Goal: Task Accomplishment & Management: Use online tool/utility

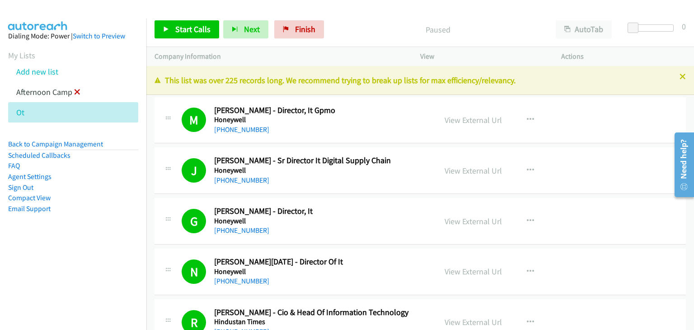
click at [74, 90] on icon at bounding box center [77, 92] width 6 height 6
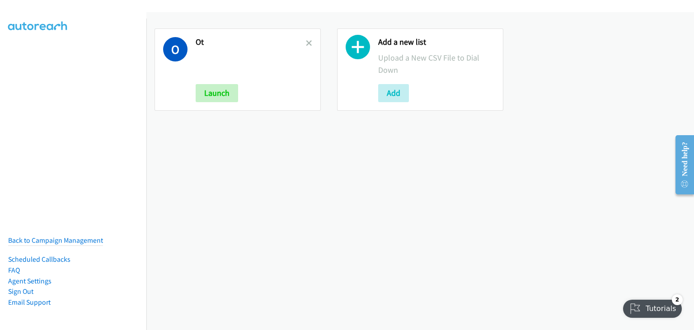
drag, startPoint x: 306, startPoint y: 41, endPoint x: 322, endPoint y: 80, distance: 41.9
click at [306, 41] on icon at bounding box center [309, 44] width 6 height 6
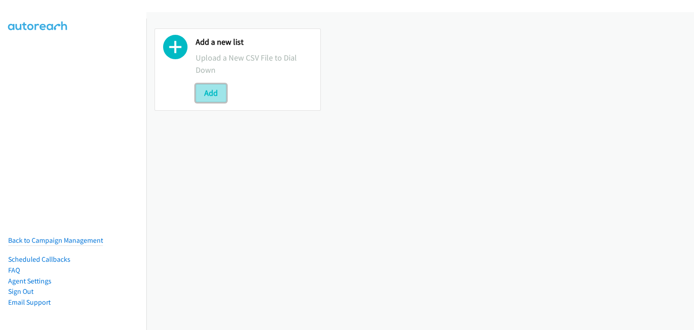
click at [220, 94] on button "Add" at bounding box center [211, 93] width 31 height 18
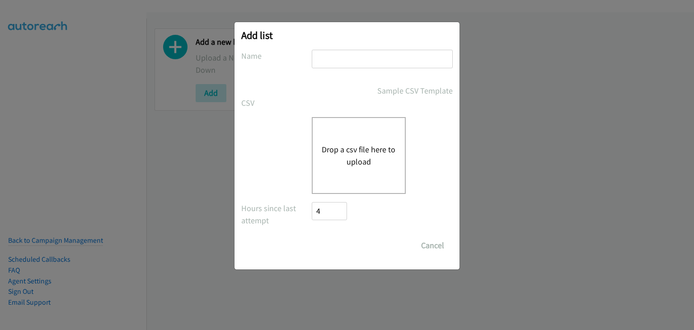
click at [346, 59] on input "text" at bounding box center [382, 59] width 141 height 19
click at [350, 56] on input "text" at bounding box center [382, 59] width 141 height 19
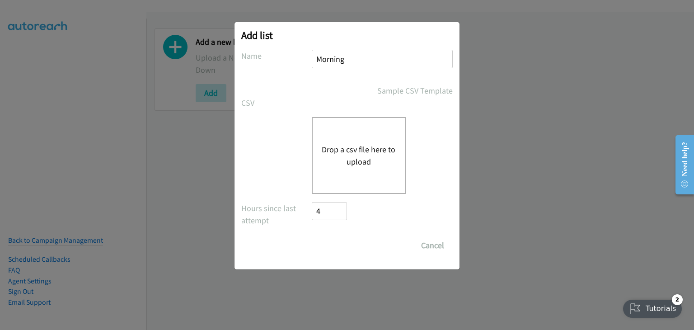
type input "Morning Camp"
click at [313, 169] on div "Drop a csv file here to upload" at bounding box center [359, 155] width 94 height 77
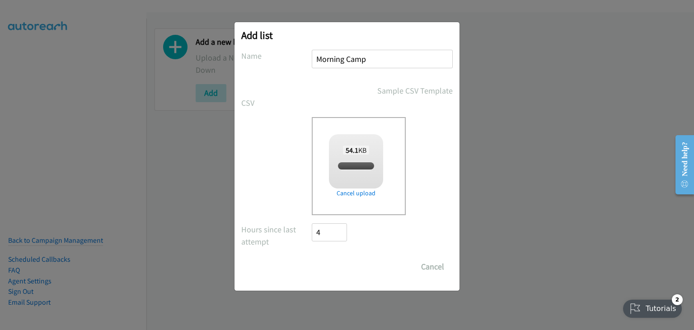
checkbox input "true"
click at [331, 270] on input "Save List" at bounding box center [335, 266] width 47 height 18
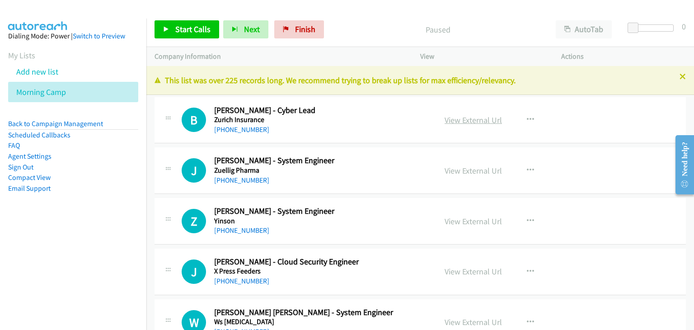
drag, startPoint x: 459, startPoint y: 116, endPoint x: 464, endPoint y: 118, distance: 5.7
drag, startPoint x: 464, startPoint y: 118, endPoint x: 497, endPoint y: 142, distance: 40.7
click at [491, 131] on div "View External Url View External Url Schedule/Manage Callback Start Calls Here R…" at bounding box center [510, 120] width 149 height 30
drag, startPoint x: 192, startPoint y: 30, endPoint x: 283, endPoint y: 88, distance: 108.0
click at [192, 30] on span "Start Calls" at bounding box center [192, 29] width 35 height 10
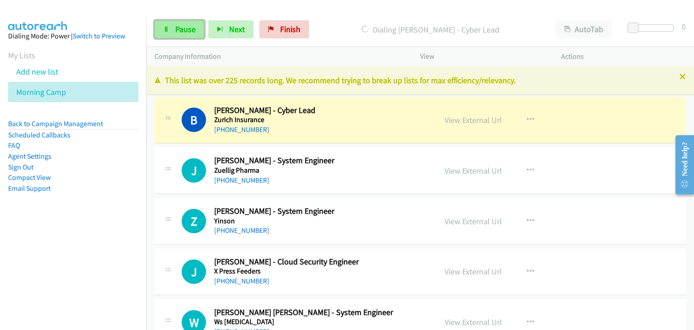
drag, startPoint x: 184, startPoint y: 31, endPoint x: 203, endPoint y: 33, distance: 19.2
click at [184, 31] on span "Pause" at bounding box center [185, 29] width 20 height 10
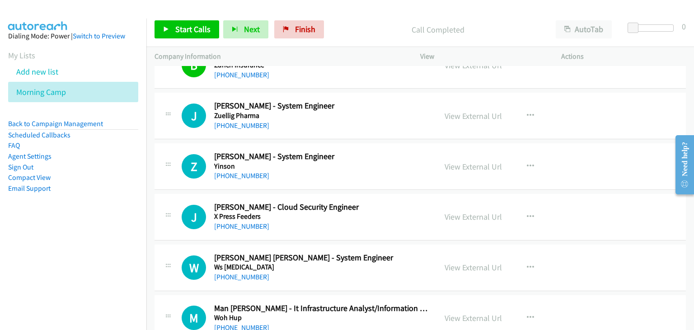
scroll to position [45, 0]
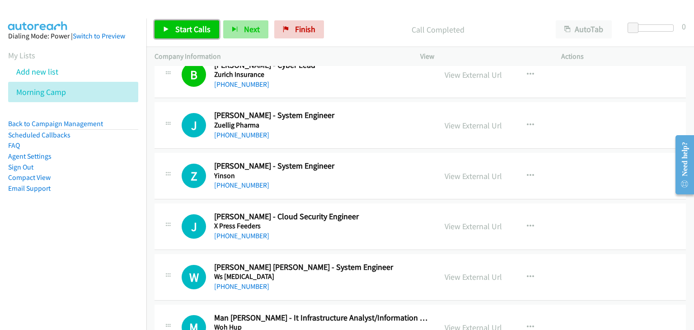
click at [183, 24] on span "Start Calls" at bounding box center [192, 29] width 35 height 10
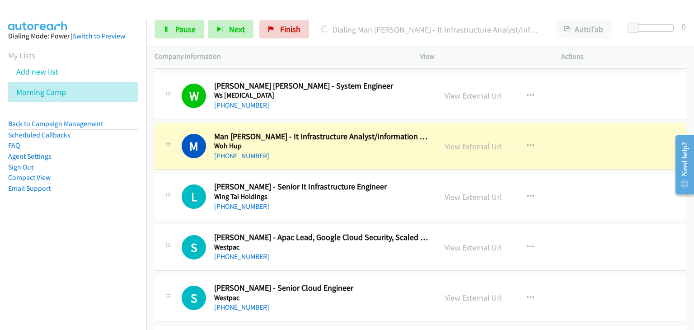
scroll to position [271, 0]
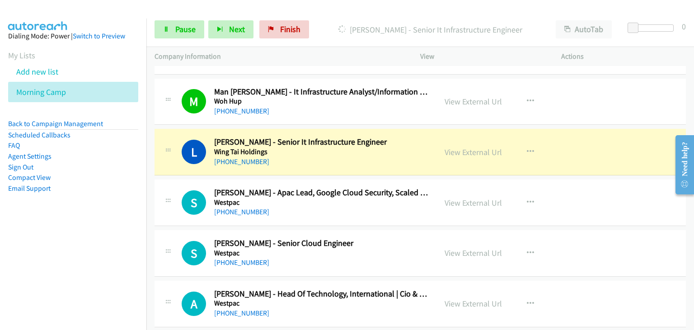
click at [161, 79] on div "M Callback Scheduled Man Chun Yee - It Infrastructure Analyst/Information Techn…" at bounding box center [419, 102] width 531 height 47
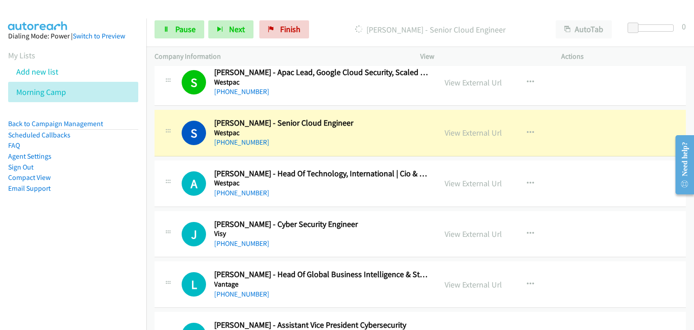
scroll to position [407, 0]
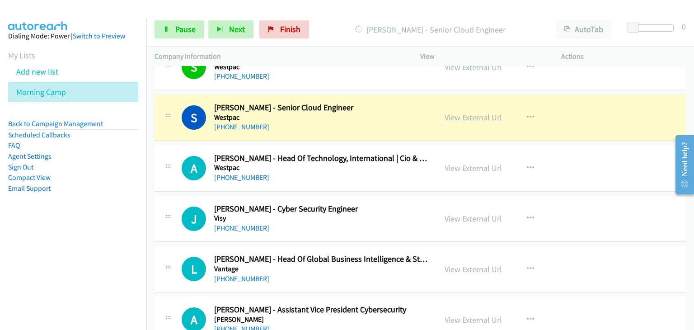
drag, startPoint x: 456, startPoint y: 116, endPoint x: 461, endPoint y: 120, distance: 6.1
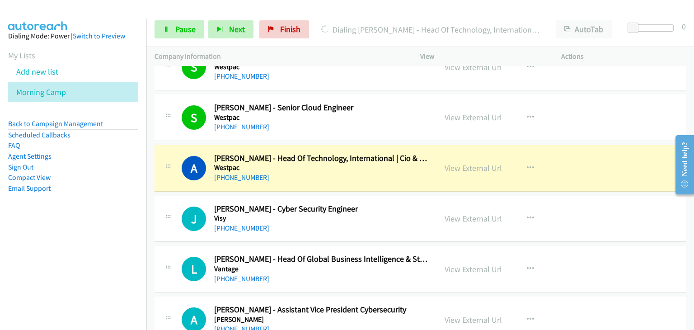
scroll to position [452, 0]
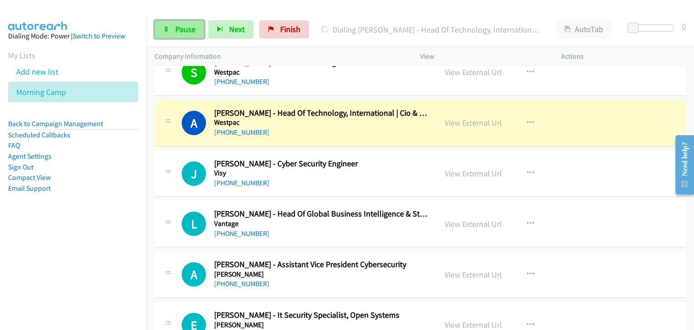
click at [185, 23] on link "Pause" at bounding box center [179, 29] width 50 height 18
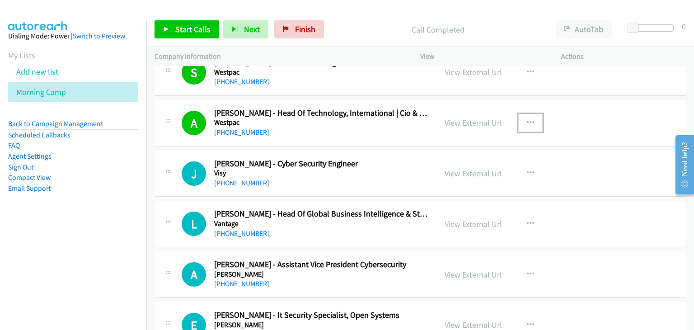
drag, startPoint x: 524, startPoint y: 117, endPoint x: 523, endPoint y: 140, distance: 22.2
click at [527, 119] on icon "button" at bounding box center [530, 122] width 7 height 7
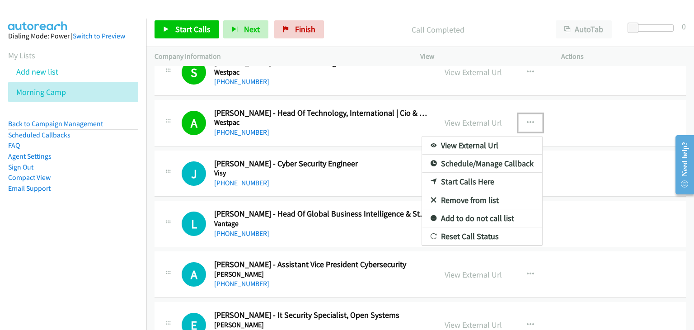
drag, startPoint x: 468, startPoint y: 196, endPoint x: 367, endPoint y: 125, distance: 123.2
drag, startPoint x: 461, startPoint y: 198, endPoint x: 458, endPoint y: 194, distance: 4.9
click at [471, 200] on link "Remove from list" at bounding box center [482, 200] width 120 height 18
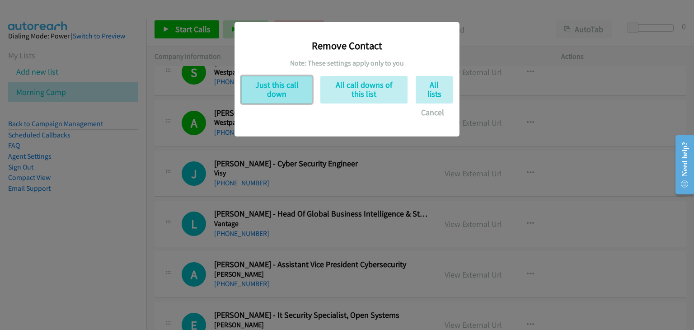
click at [284, 82] on button "Just this call down" at bounding box center [276, 90] width 71 height 28
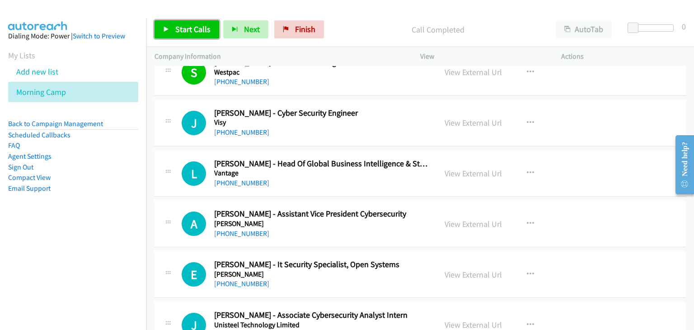
click at [180, 29] on span "Start Calls" at bounding box center [192, 29] width 35 height 10
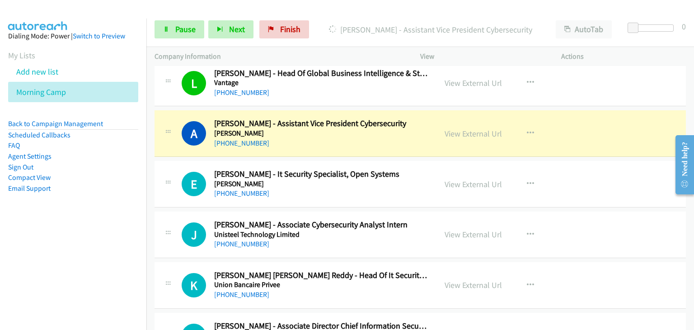
scroll to position [587, 0]
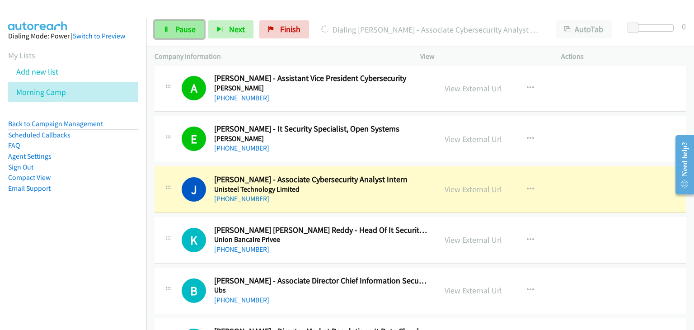
click at [188, 28] on span "Pause" at bounding box center [185, 29] width 20 height 10
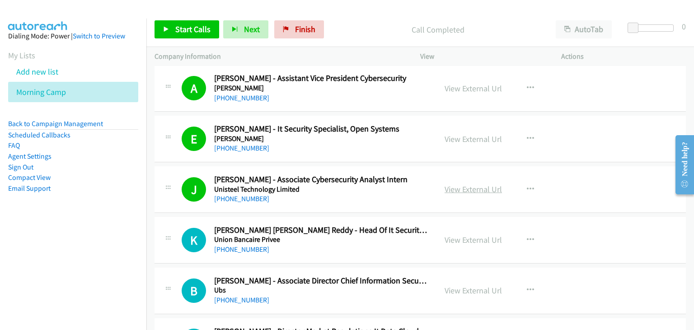
drag, startPoint x: 464, startPoint y: 187, endPoint x: 482, endPoint y: 192, distance: 18.6
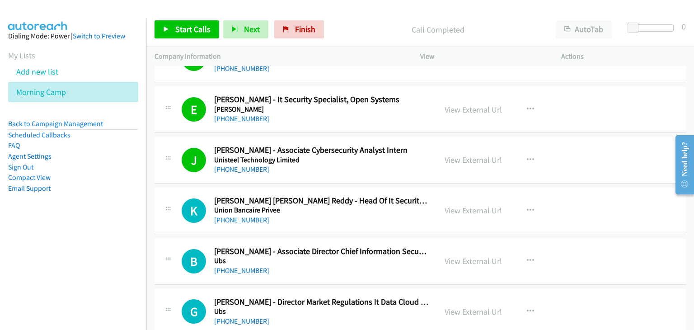
scroll to position [632, 0]
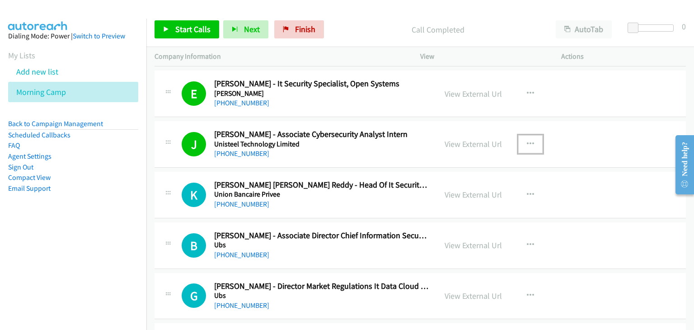
click at [528, 143] on icon "button" at bounding box center [530, 143] width 7 height 7
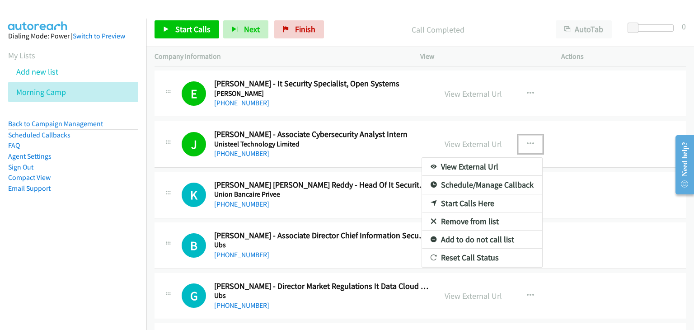
click at [463, 219] on link "Remove from list" at bounding box center [482, 221] width 120 height 18
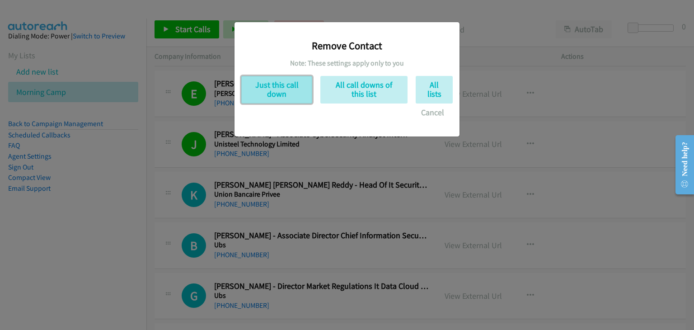
click at [271, 94] on button "Just this call down" at bounding box center [276, 90] width 71 height 28
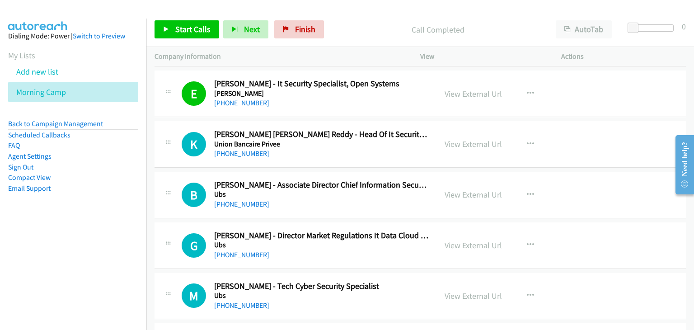
click at [192, 17] on div "Start Calls Pause Next Finish Call Completed AutoTab AutoTab 0" at bounding box center [419, 29] width 547 height 35
click at [194, 37] on link "Start Calls" at bounding box center [186, 29] width 65 height 18
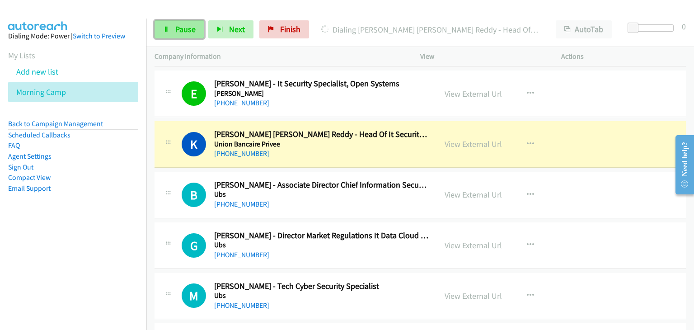
click at [176, 35] on link "Pause" at bounding box center [179, 29] width 50 height 18
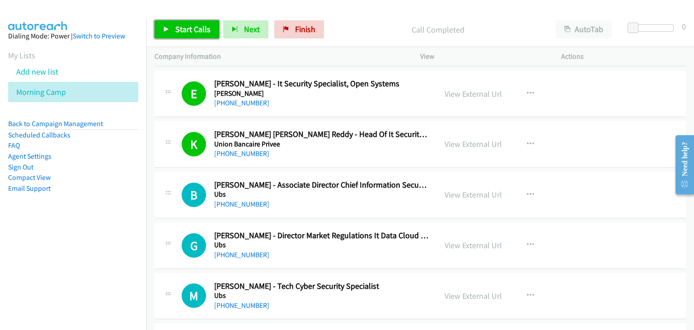
click at [173, 37] on link "Start Calls" at bounding box center [186, 29] width 65 height 18
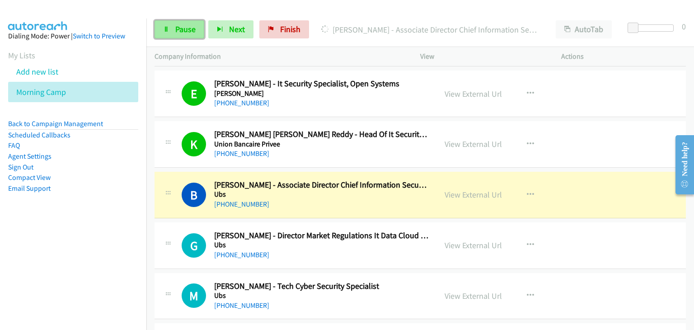
click at [166, 24] on link "Pause" at bounding box center [179, 29] width 50 height 18
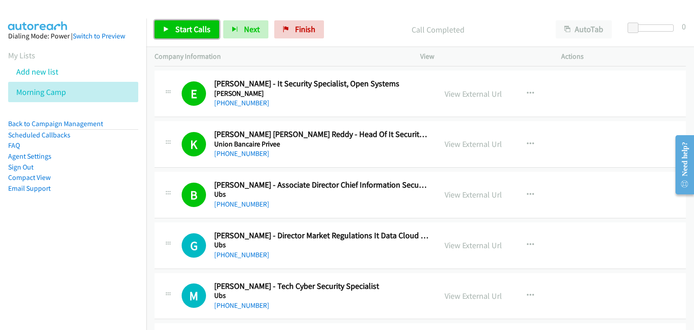
click at [172, 25] on link "Start Calls" at bounding box center [186, 29] width 65 height 18
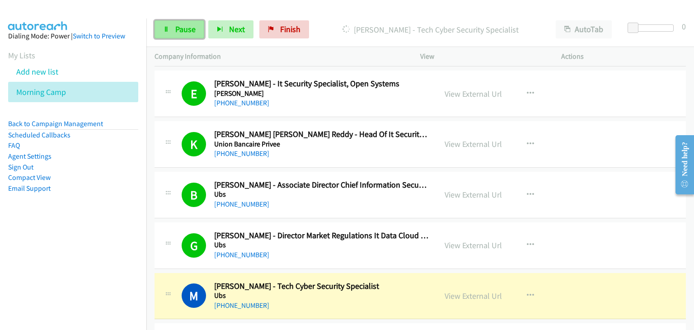
click at [165, 27] on icon at bounding box center [166, 30] width 6 height 6
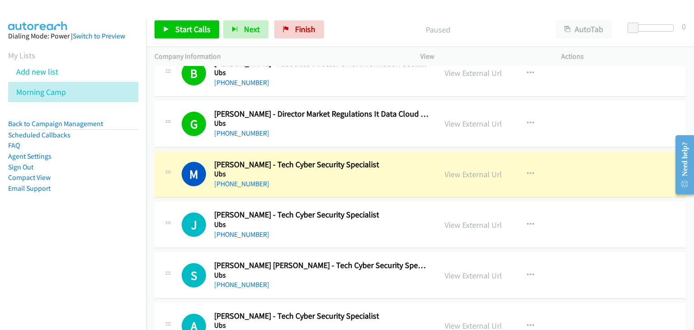
scroll to position [768, 0]
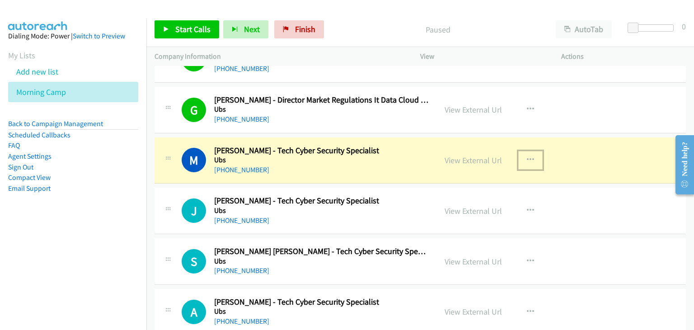
click at [530, 156] on button "button" at bounding box center [530, 160] width 24 height 18
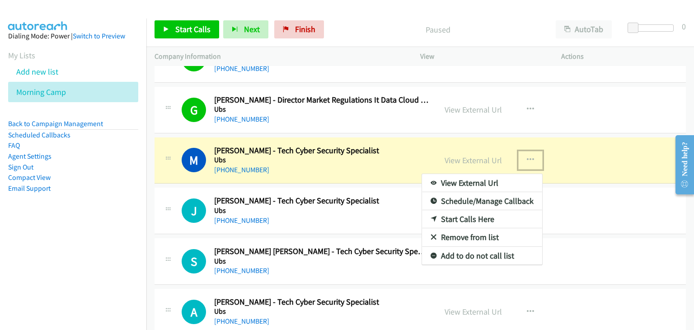
click at [458, 237] on link "Remove from list" at bounding box center [482, 237] width 120 height 18
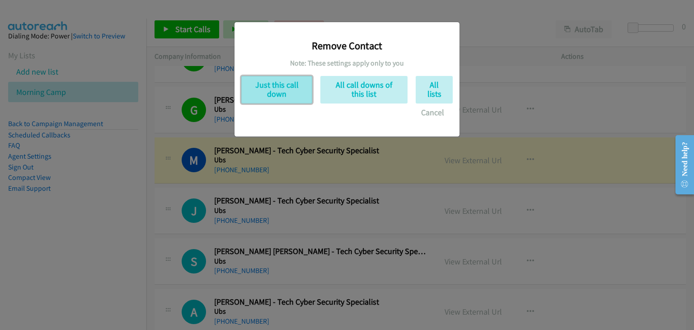
click at [279, 87] on button "Just this call down" at bounding box center [276, 90] width 71 height 28
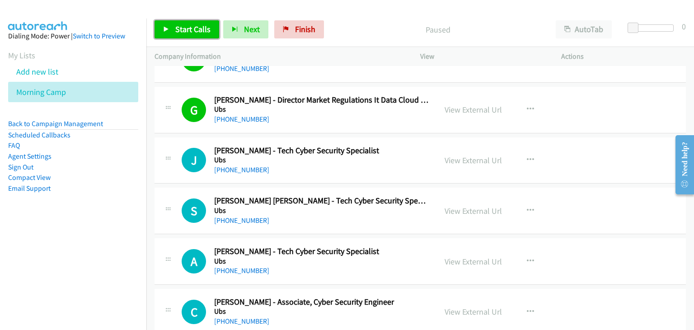
click at [182, 31] on span "Start Calls" at bounding box center [192, 29] width 35 height 10
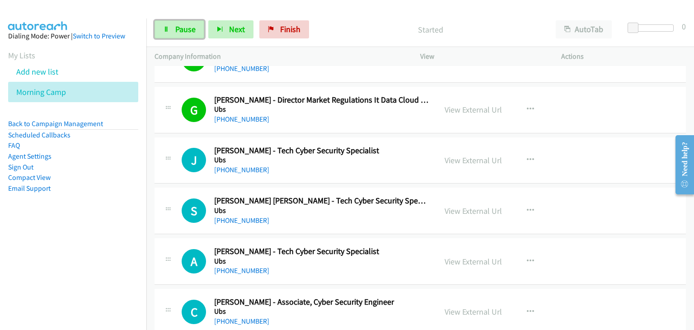
drag, startPoint x: 181, startPoint y: 33, endPoint x: 190, endPoint y: 44, distance: 14.5
click at [181, 33] on span "Pause" at bounding box center [185, 29] width 20 height 10
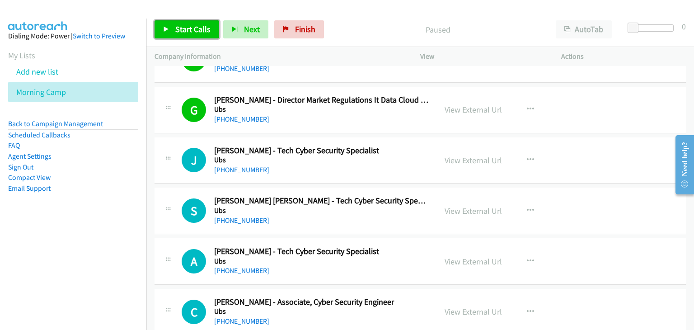
click at [168, 37] on link "Start Calls" at bounding box center [186, 29] width 65 height 18
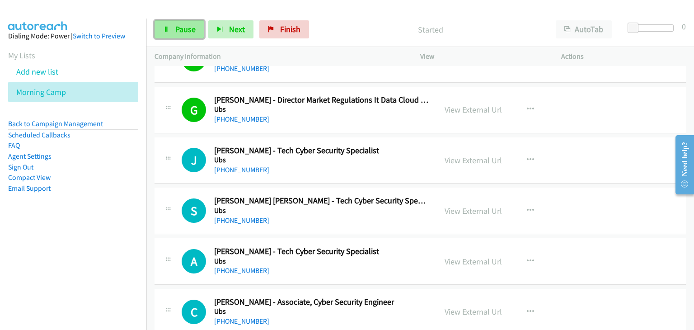
click at [172, 30] on link "Pause" at bounding box center [179, 29] width 50 height 18
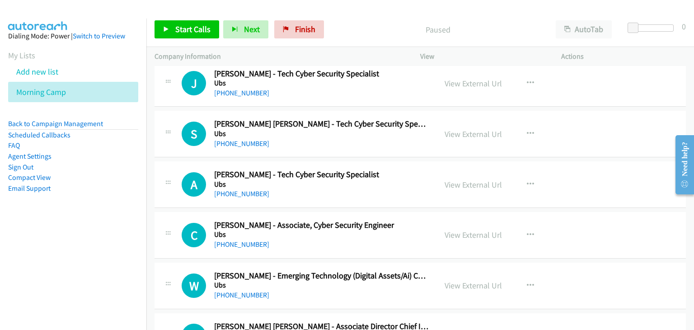
scroll to position [858, 0]
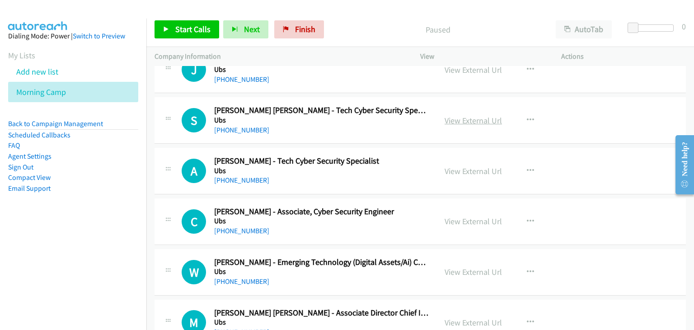
drag, startPoint x: 469, startPoint y: 118, endPoint x: 480, endPoint y: 123, distance: 11.9
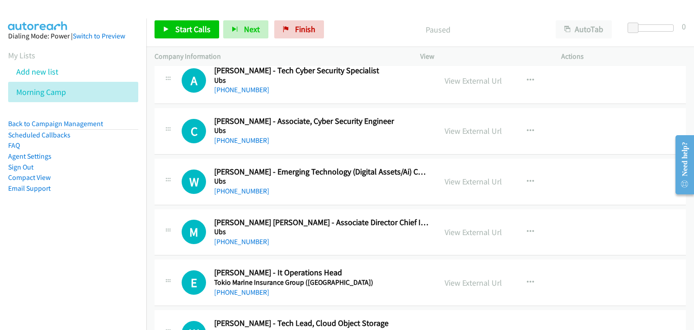
scroll to position [994, 0]
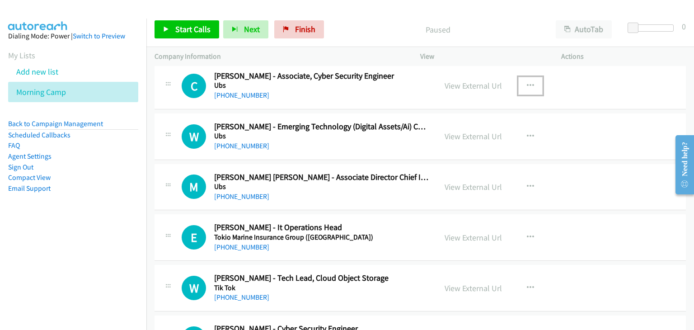
click at [527, 82] on icon "button" at bounding box center [530, 85] width 7 height 7
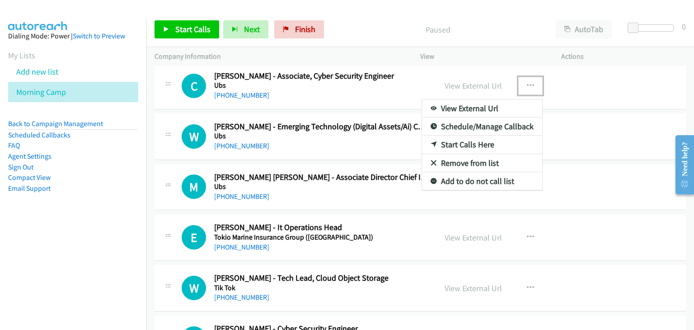
click at [482, 143] on link "Start Calls Here" at bounding box center [482, 145] width 120 height 18
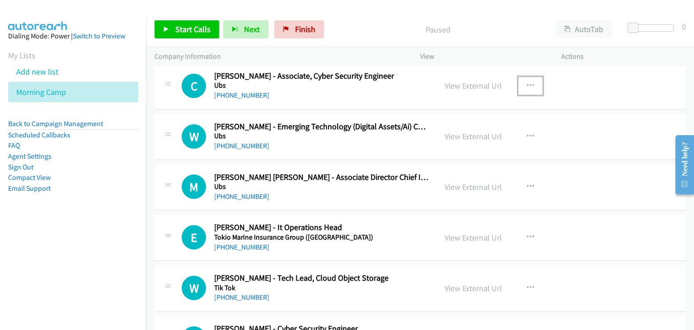
click at [530, 77] on button "button" at bounding box center [530, 86] width 24 height 18
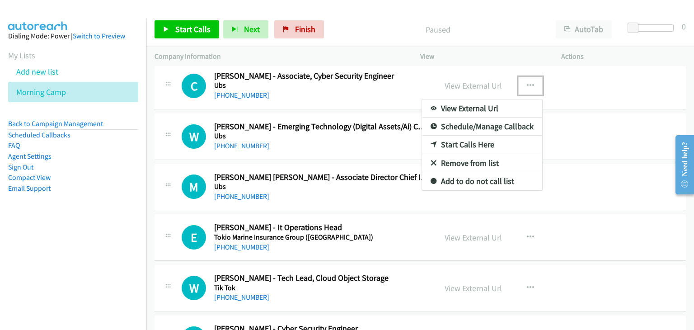
click at [482, 139] on link "Start Calls Here" at bounding box center [482, 145] width 120 height 18
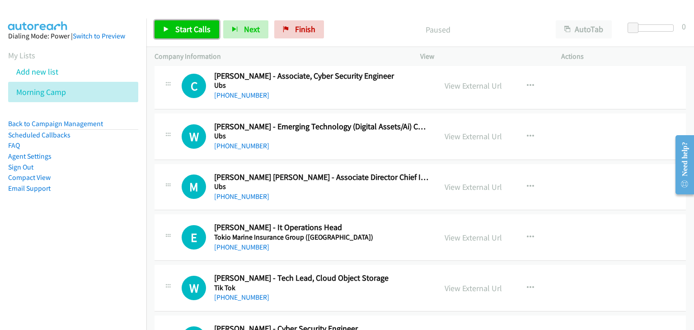
click at [184, 35] on link "Start Calls" at bounding box center [186, 29] width 65 height 18
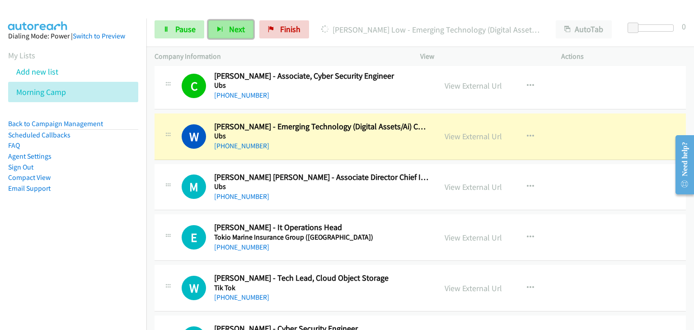
click at [229, 37] on button "Next" at bounding box center [230, 29] width 45 height 18
click at [186, 35] on link "Pause" at bounding box center [179, 29] width 50 height 18
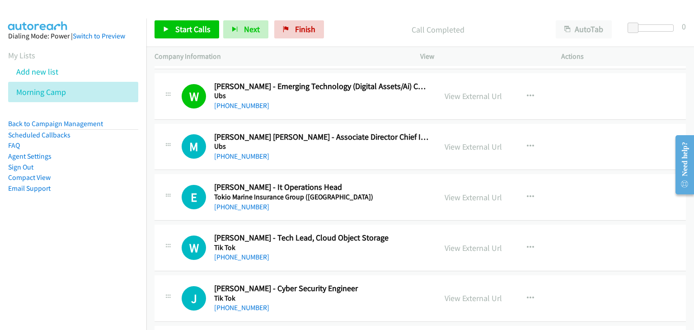
scroll to position [1039, 0]
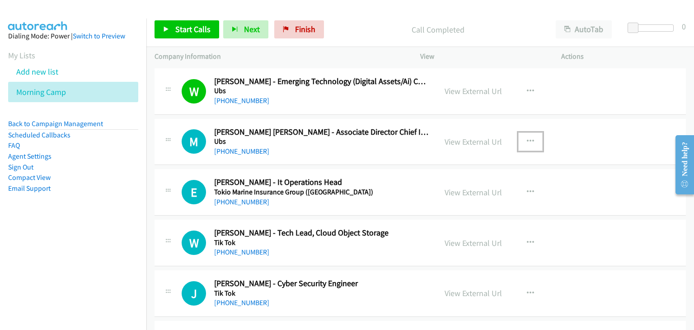
click at [529, 142] on icon "button" at bounding box center [530, 141] width 7 height 7
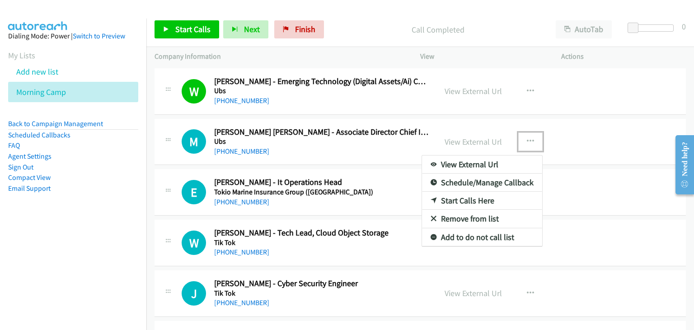
click at [462, 196] on link "Start Calls Here" at bounding box center [482, 201] width 120 height 18
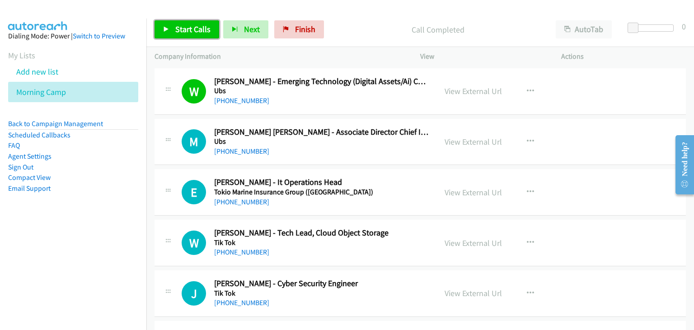
click at [176, 27] on span "Start Calls" at bounding box center [192, 29] width 35 height 10
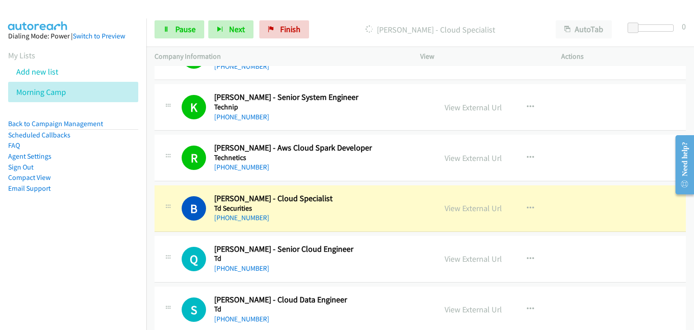
scroll to position [1942, 0]
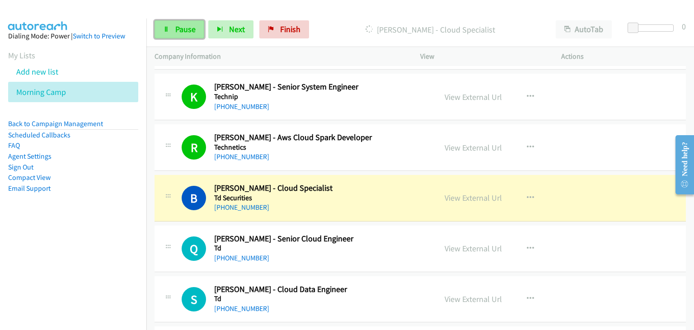
click at [160, 27] on link "Pause" at bounding box center [179, 29] width 50 height 18
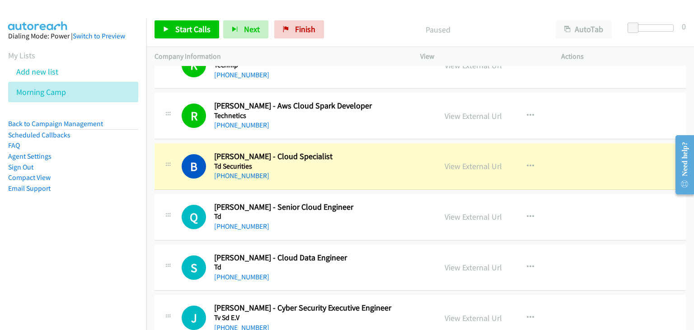
scroll to position [1988, 0]
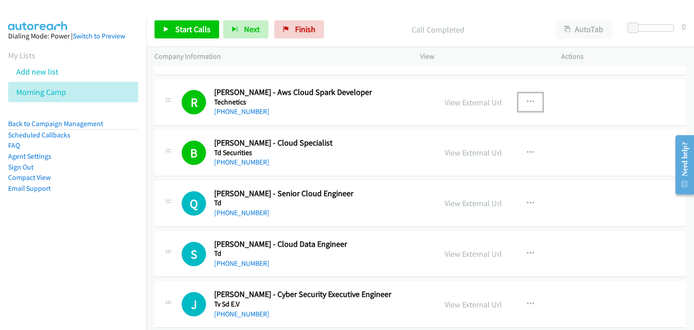
click at [531, 98] on button "button" at bounding box center [530, 102] width 24 height 18
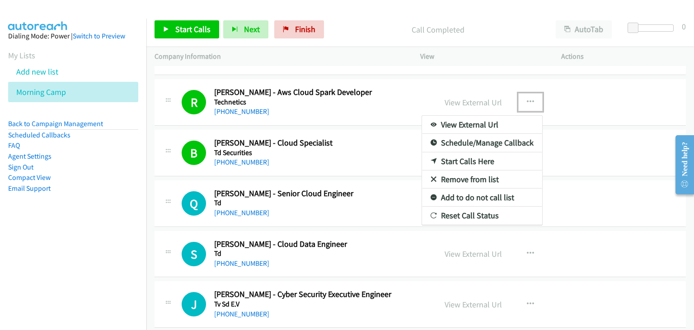
click at [474, 174] on link "Remove from list" at bounding box center [482, 179] width 120 height 18
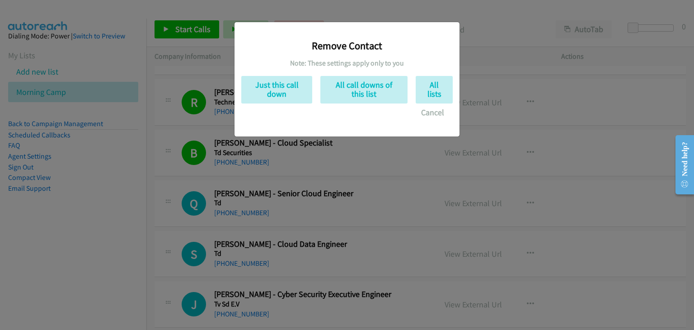
click at [360, 31] on div "Remove Contact Note: These settings apply only to you Just this call down All c…" at bounding box center [346, 75] width 211 height 93
click at [282, 92] on button "Just this call down" at bounding box center [276, 90] width 71 height 28
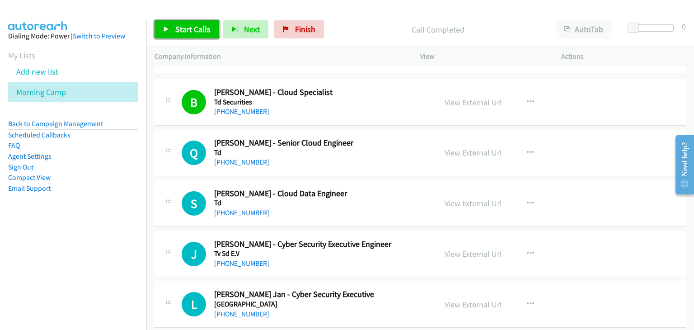
click at [196, 33] on span "Start Calls" at bounding box center [192, 29] width 35 height 10
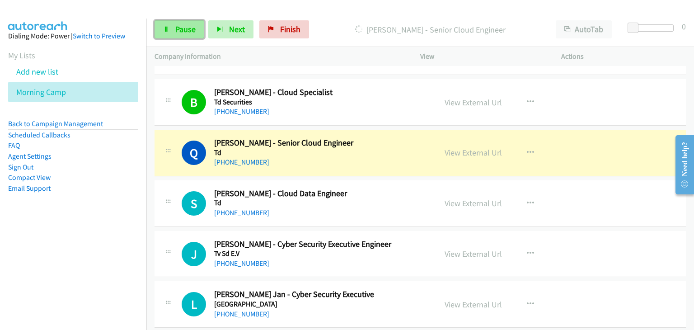
click at [168, 30] on icon at bounding box center [166, 30] width 6 height 6
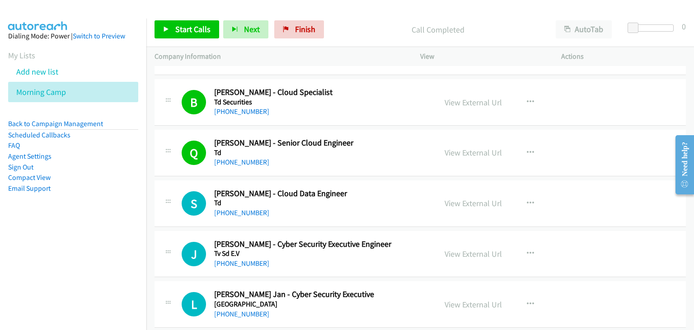
click at [172, 80] on div "B Callback Scheduled Balasubramaniam Krishnaswamy - Cloud Specialist Td Securit…" at bounding box center [419, 102] width 531 height 47
click at [184, 23] on link "Start Calls" at bounding box center [186, 29] width 65 height 18
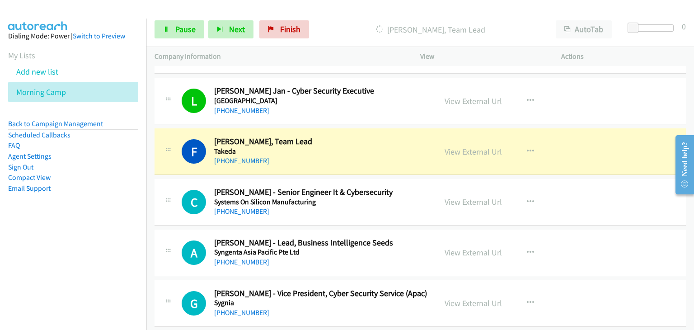
scroll to position [2213, 0]
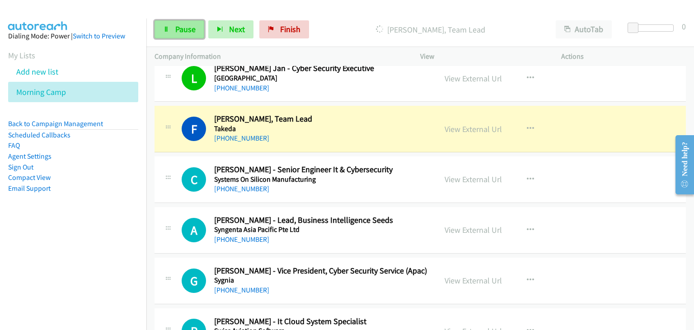
click at [166, 27] on icon at bounding box center [166, 30] width 6 height 6
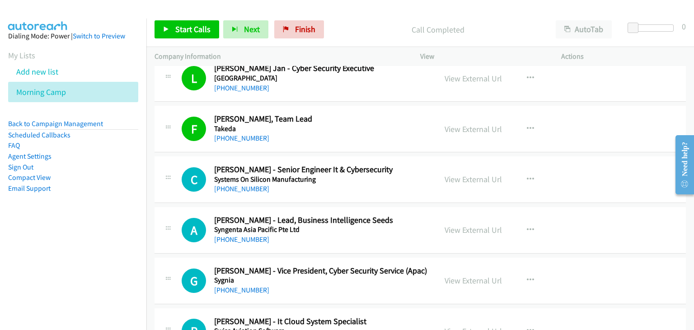
click at [409, 83] on div "+65 9150 8948" at bounding box center [321, 88] width 214 height 11
click at [190, 26] on span "Start Calls" at bounding box center [192, 29] width 35 height 10
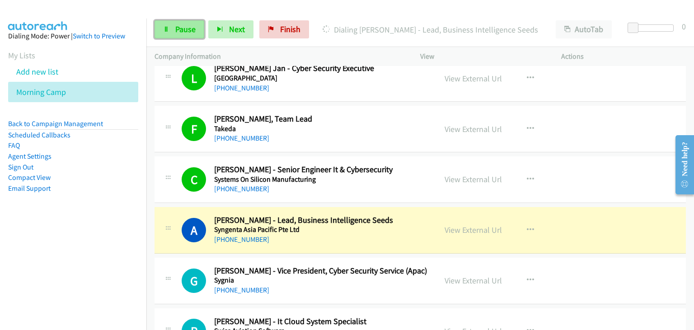
click at [174, 32] on link "Pause" at bounding box center [179, 29] width 50 height 18
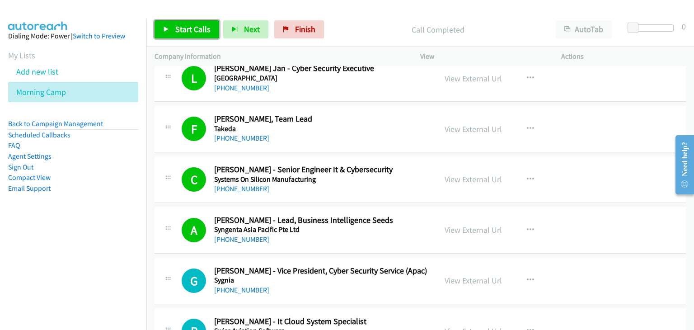
click at [195, 29] on span "Start Calls" at bounding box center [192, 29] width 35 height 10
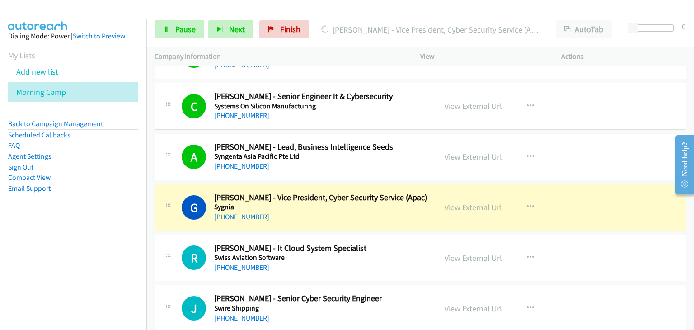
scroll to position [2349, 0]
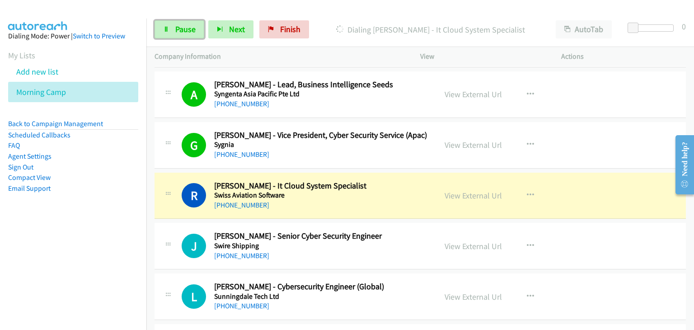
drag, startPoint x: 173, startPoint y: 26, endPoint x: 188, endPoint y: 42, distance: 21.4
click at [173, 26] on link "Pause" at bounding box center [179, 29] width 50 height 18
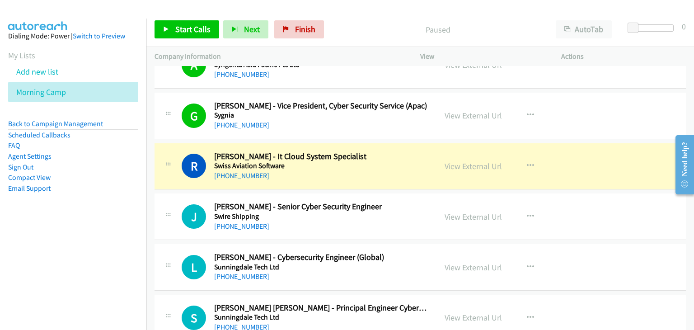
scroll to position [2394, 0]
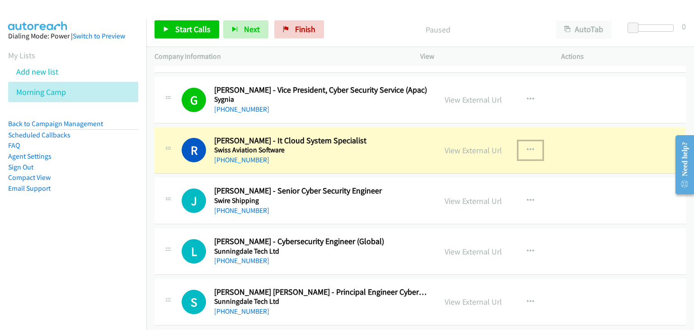
click at [527, 146] on icon "button" at bounding box center [530, 149] width 7 height 7
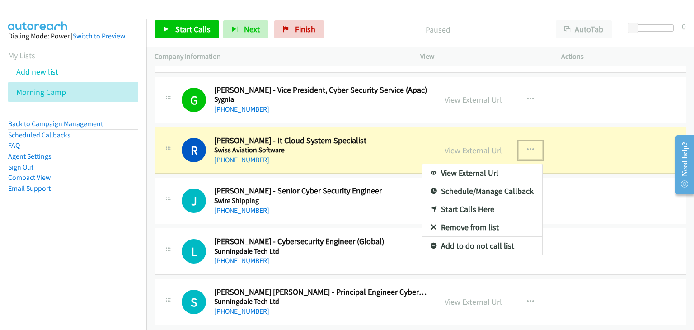
click at [475, 224] on link "Remove from list" at bounding box center [482, 227] width 120 height 18
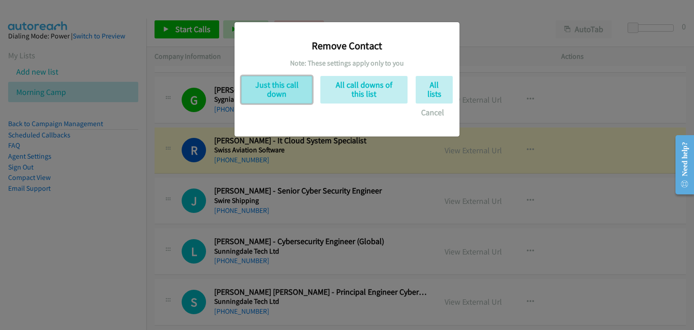
click at [277, 88] on button "Just this call down" at bounding box center [276, 90] width 71 height 28
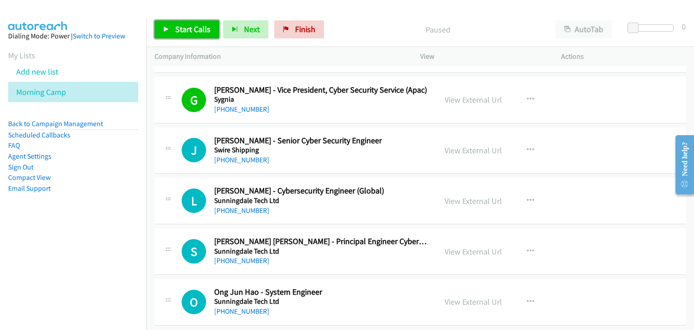
click at [187, 30] on span "Start Calls" at bounding box center [192, 29] width 35 height 10
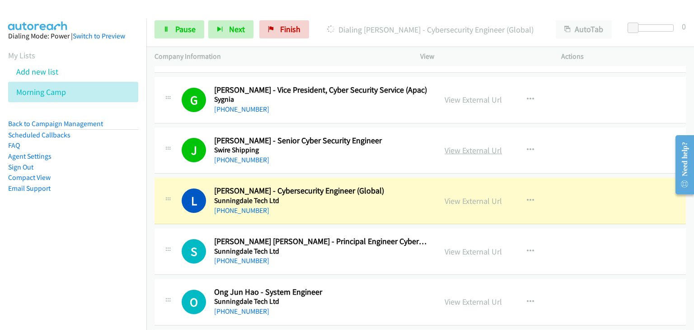
scroll to position [2484, 0]
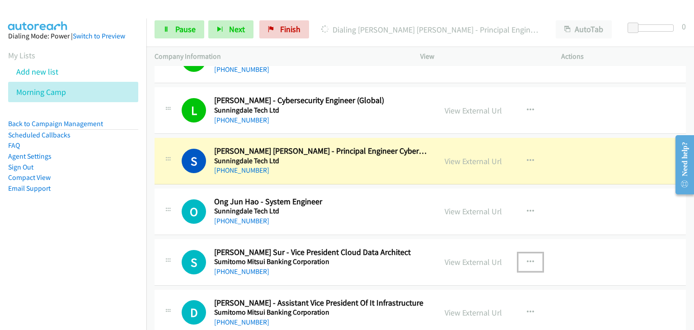
click at [527, 258] on icon "button" at bounding box center [530, 261] width 7 height 7
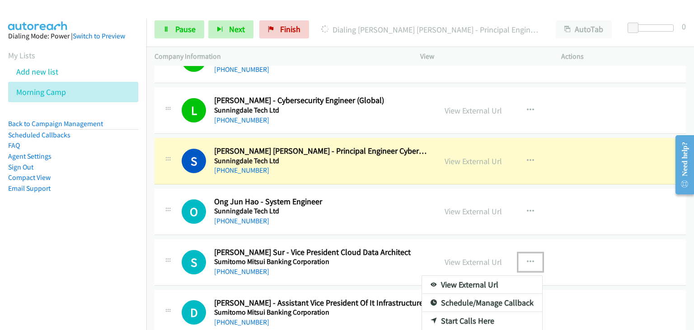
click at [526, 254] on div at bounding box center [347, 165] width 694 height 330
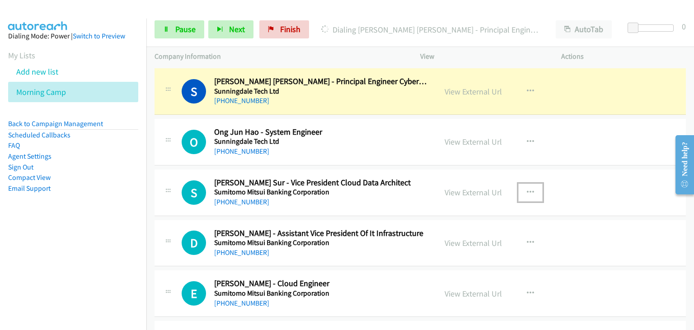
scroll to position [2575, 0]
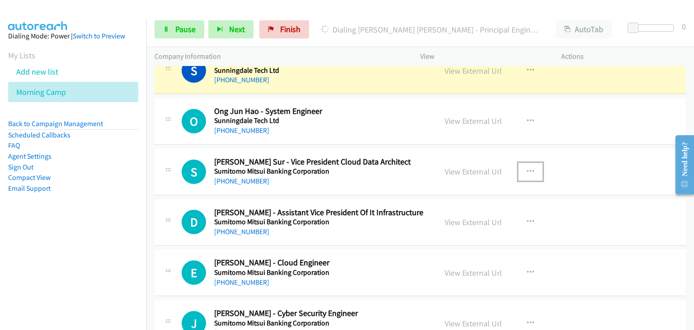
click at [527, 168] on icon "button" at bounding box center [530, 171] width 7 height 7
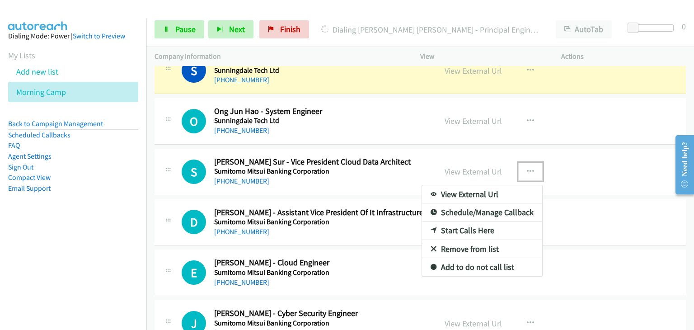
click at [464, 244] on link "Remove from list" at bounding box center [482, 249] width 120 height 18
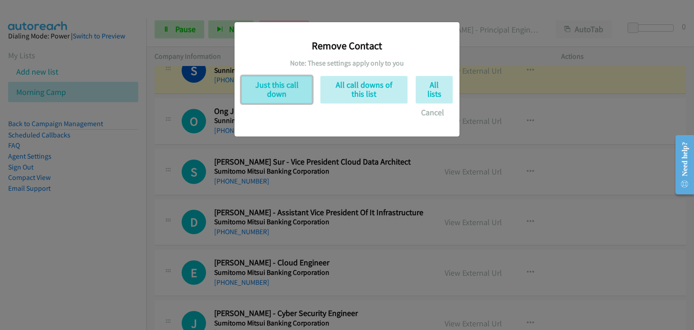
click at [291, 98] on button "Just this call down" at bounding box center [276, 90] width 71 height 28
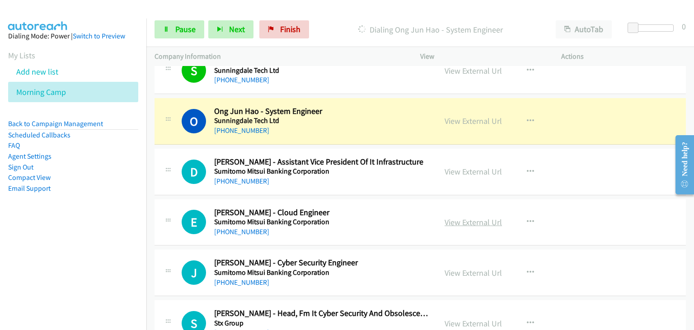
drag, startPoint x: 471, startPoint y: 215, endPoint x: 475, endPoint y: 217, distance: 4.7
click at [167, 27] on icon at bounding box center [166, 30] width 6 height 6
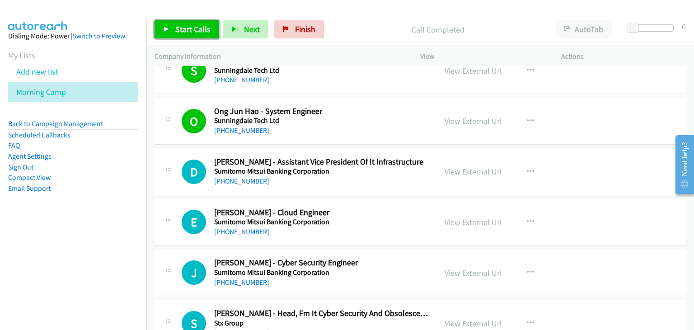
click at [191, 32] on span "Start Calls" at bounding box center [192, 29] width 35 height 10
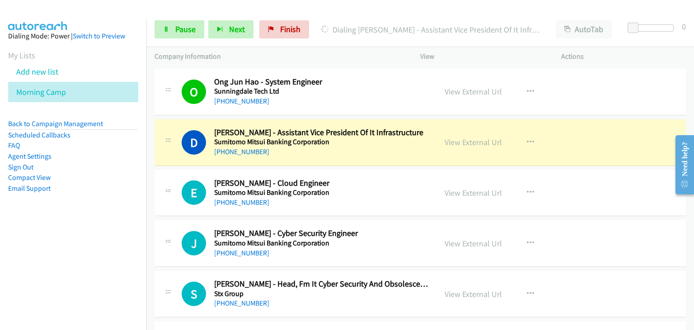
scroll to position [2620, 0]
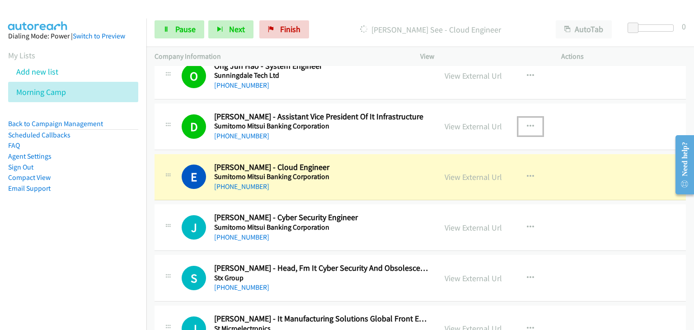
click at [527, 123] on icon "button" at bounding box center [530, 126] width 7 height 7
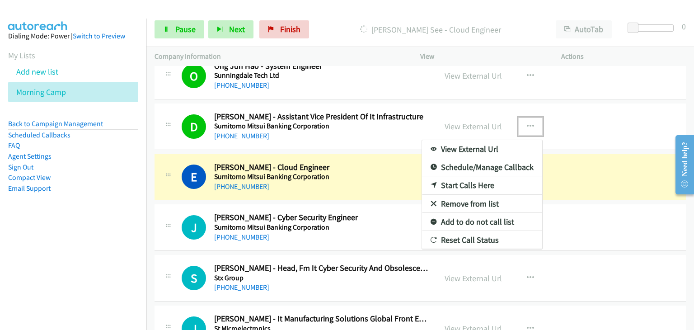
click at [470, 199] on link "Remove from list" at bounding box center [482, 204] width 120 height 18
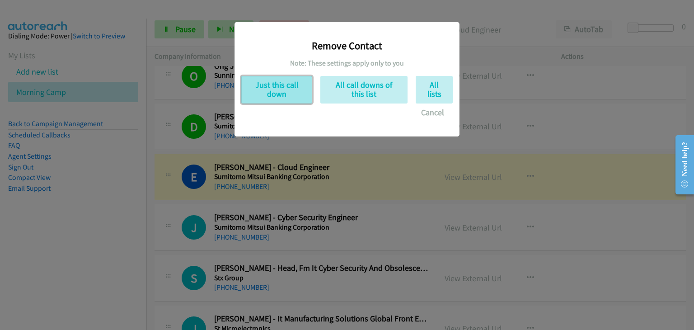
click at [282, 95] on button "Just this call down" at bounding box center [276, 90] width 71 height 28
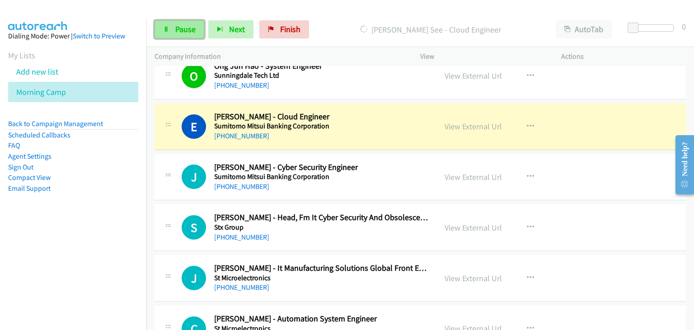
click at [173, 29] on link "Pause" at bounding box center [179, 29] width 50 height 18
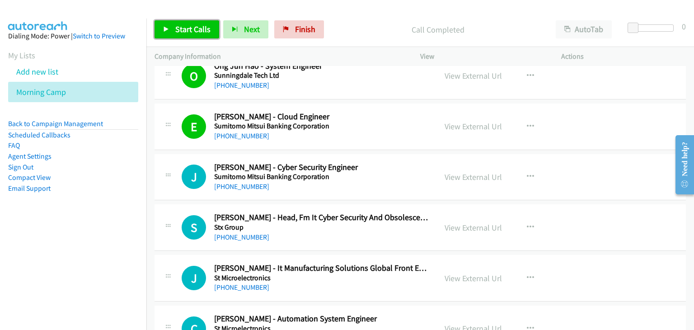
click at [190, 29] on span "Start Calls" at bounding box center [192, 29] width 35 height 10
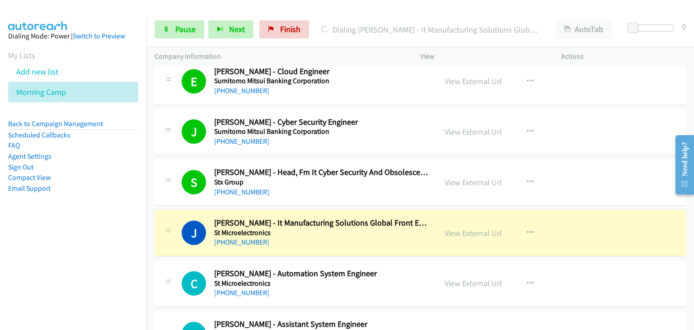
scroll to position [2710, 0]
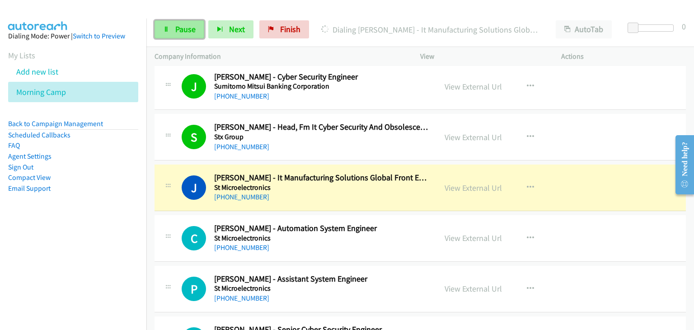
click at [179, 31] on span "Pause" at bounding box center [185, 29] width 20 height 10
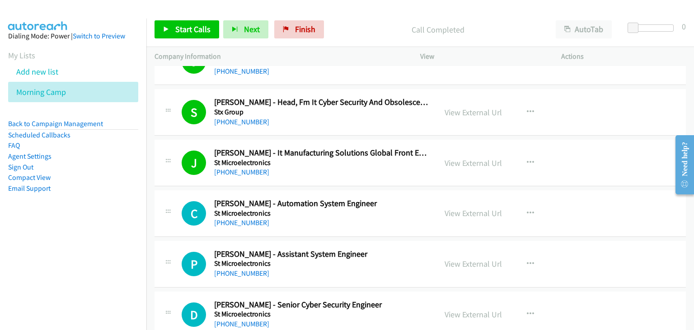
scroll to position [2755, 0]
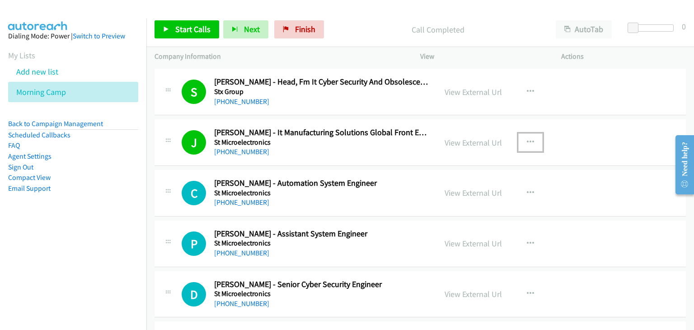
click at [528, 139] on icon "button" at bounding box center [530, 142] width 7 height 7
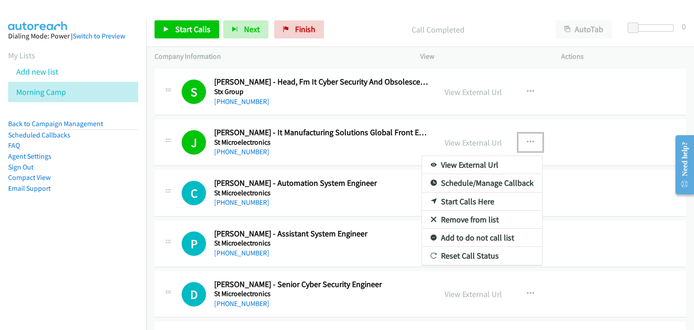
click at [464, 214] on link "Remove from list" at bounding box center [482, 219] width 120 height 18
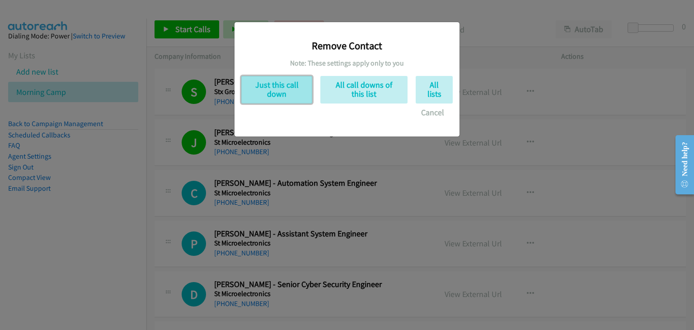
click at [273, 95] on button "Just this call down" at bounding box center [276, 90] width 71 height 28
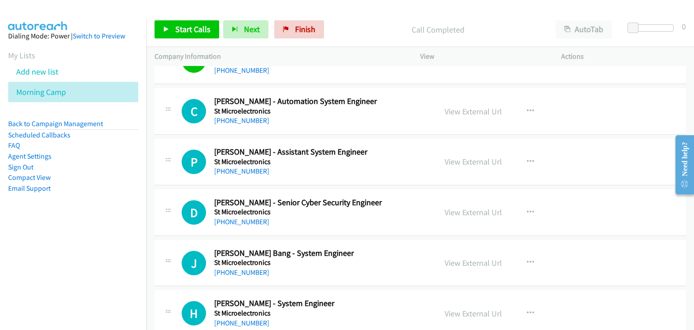
scroll to position [2801, 0]
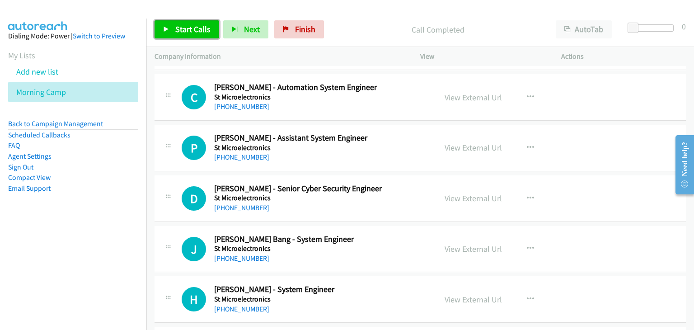
click at [190, 35] on link "Start Calls" at bounding box center [186, 29] width 65 height 18
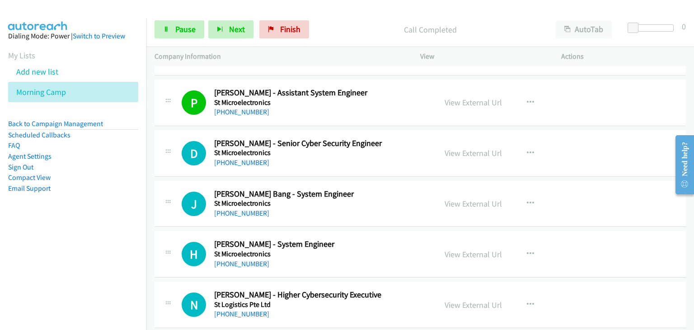
scroll to position [2891, 0]
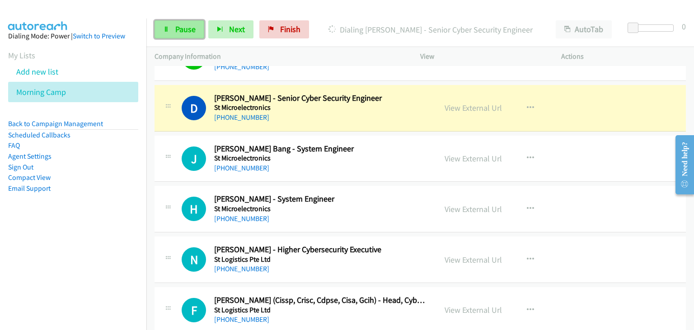
click at [173, 24] on link "Pause" at bounding box center [179, 29] width 50 height 18
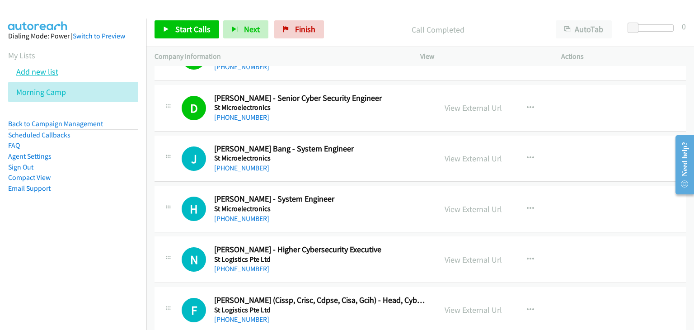
click at [36, 70] on link "Add new list" at bounding box center [37, 71] width 42 height 10
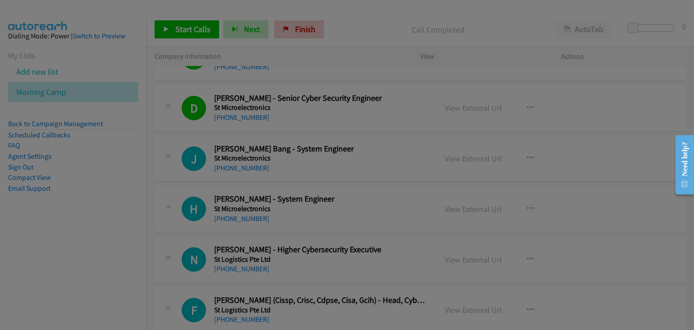
click at [0, 0] on input "text" at bounding box center [0, 0] width 0 height 0
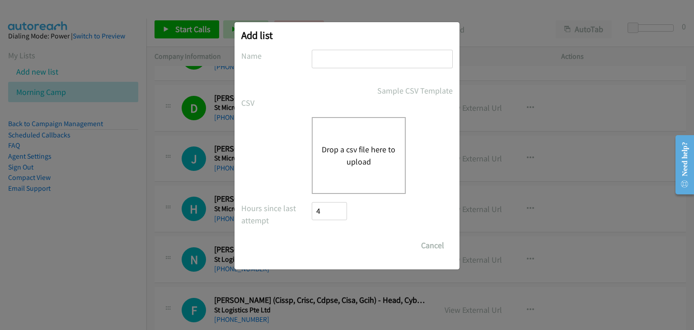
click at [343, 60] on input "text" at bounding box center [382, 59] width 141 height 19
type input "Fortinet morning"
click at [331, 144] on button "Drop a csv file here to upload" at bounding box center [359, 155] width 74 height 24
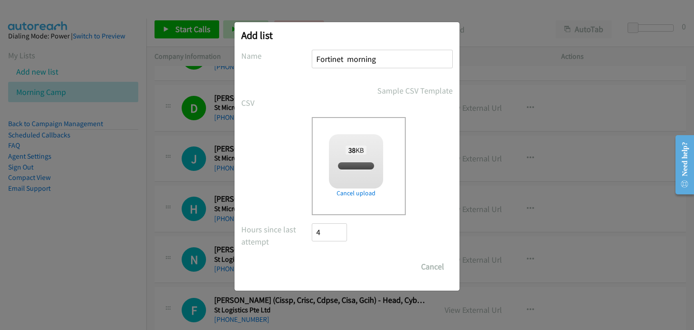
checkbox input "true"
click at [334, 268] on input "Save List" at bounding box center [335, 266] width 47 height 18
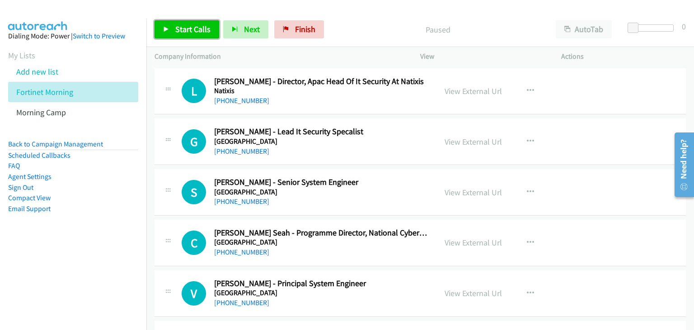
click at [202, 26] on span "Start Calls" at bounding box center [192, 29] width 35 height 10
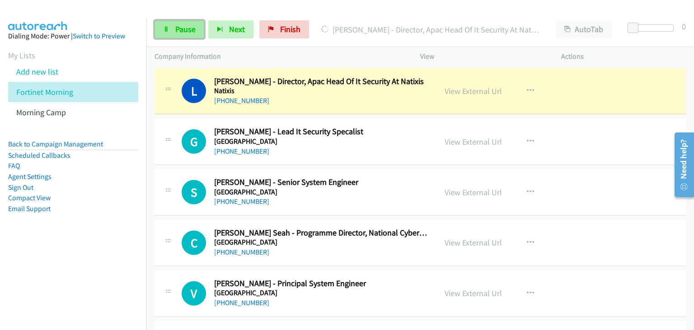
click at [159, 35] on link "Pause" at bounding box center [179, 29] width 50 height 18
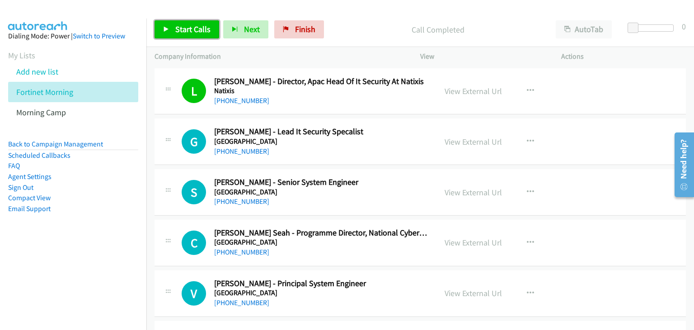
click at [173, 27] on link "Start Calls" at bounding box center [186, 29] width 65 height 18
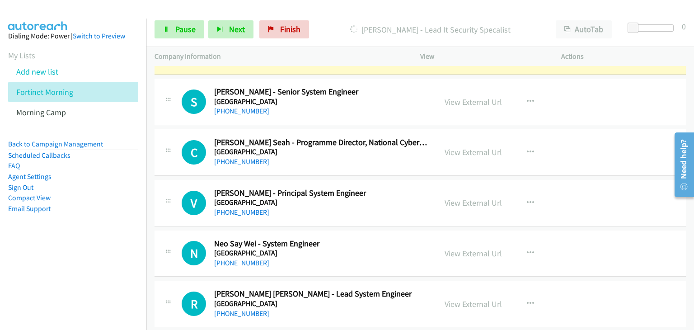
scroll to position [45, 0]
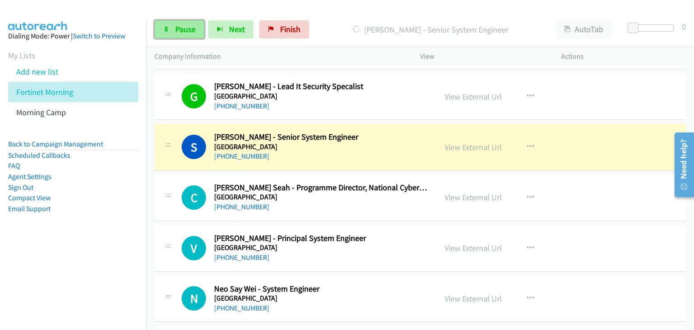
click at [175, 31] on span "Pause" at bounding box center [185, 29] width 20 height 10
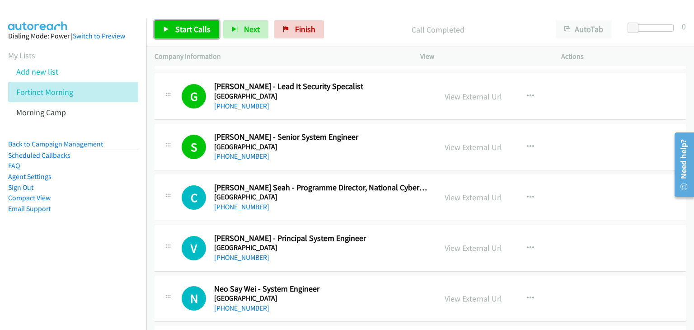
click at [173, 22] on link "Start Calls" at bounding box center [186, 29] width 65 height 18
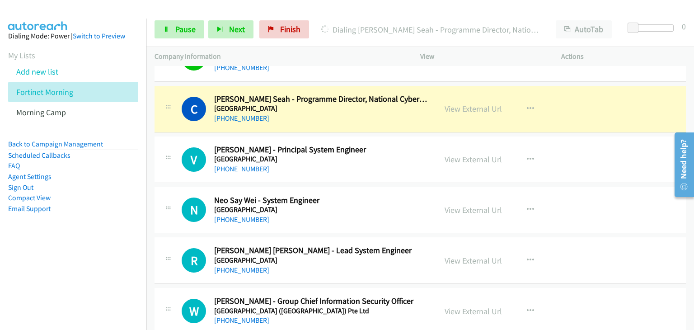
scroll to position [136, 0]
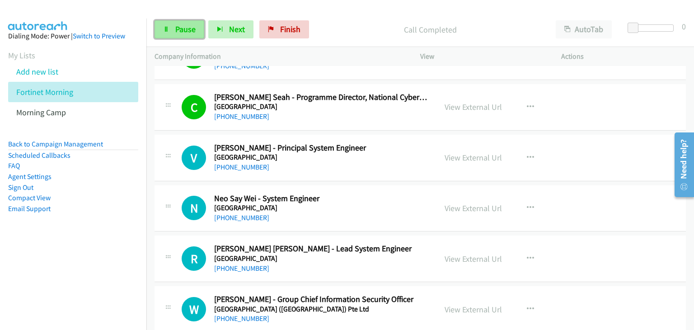
click at [174, 20] on link "Pause" at bounding box center [179, 29] width 50 height 18
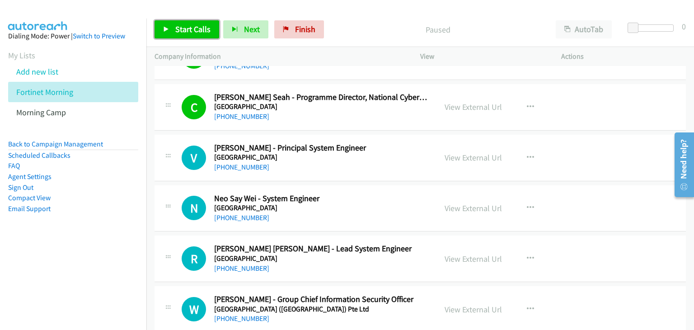
click at [183, 33] on span "Start Calls" at bounding box center [192, 29] width 35 height 10
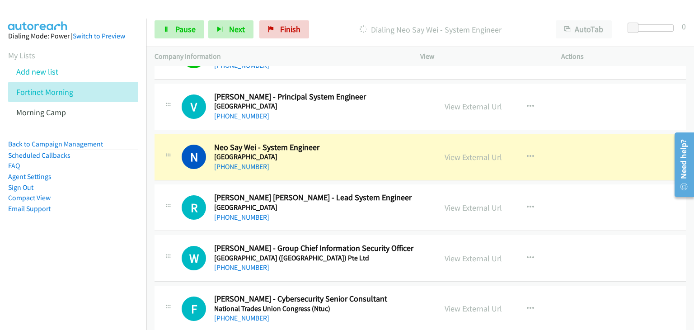
scroll to position [226, 0]
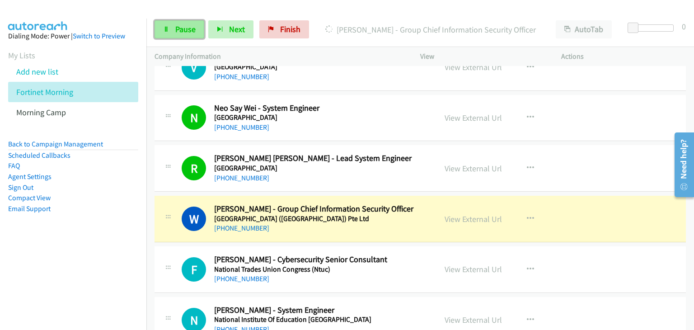
click at [170, 32] on link "Pause" at bounding box center [179, 29] width 50 height 18
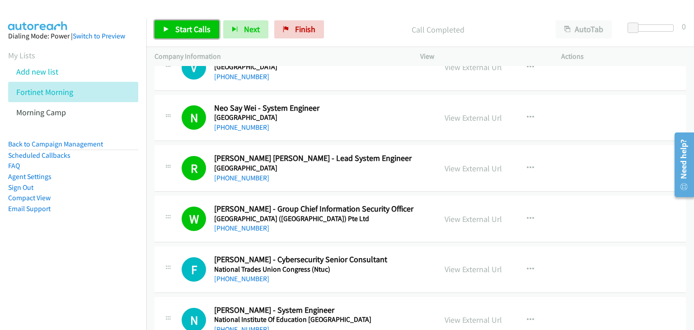
click at [183, 31] on span "Start Calls" at bounding box center [192, 29] width 35 height 10
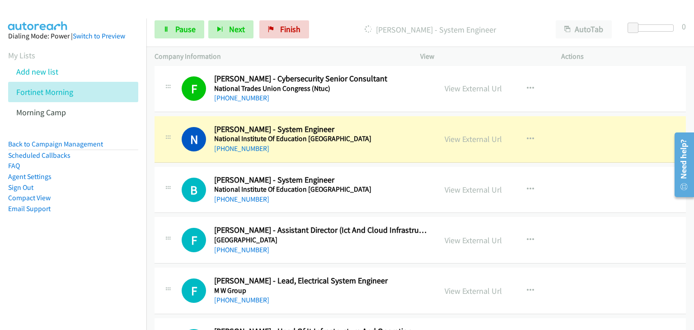
scroll to position [452, 0]
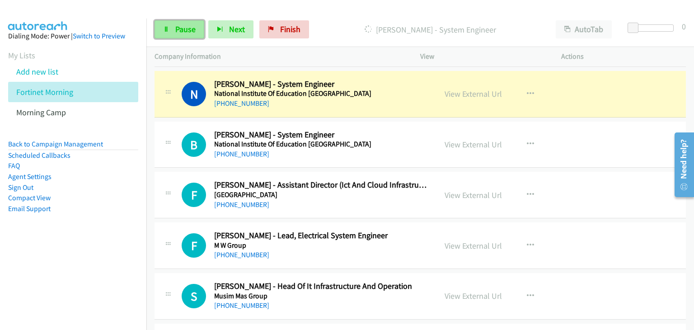
click at [176, 26] on span "Pause" at bounding box center [185, 29] width 20 height 10
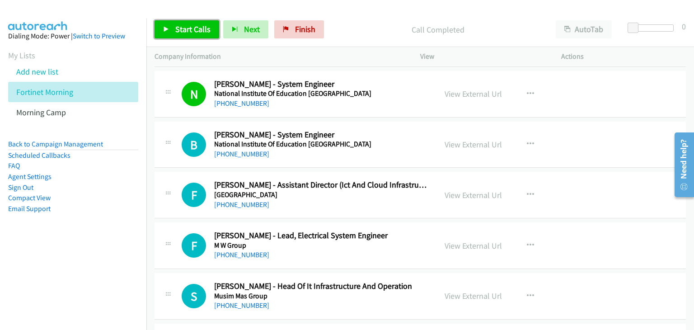
click at [187, 29] on span "Start Calls" at bounding box center [192, 29] width 35 height 10
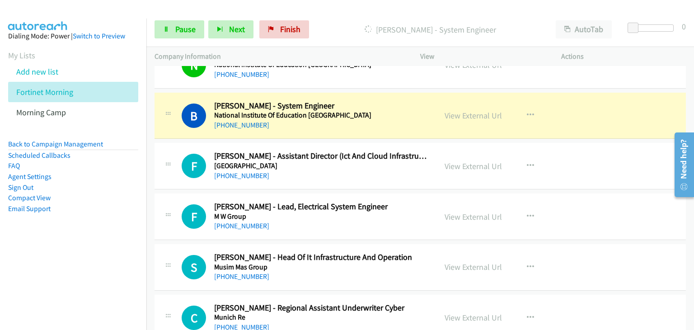
scroll to position [497, 0]
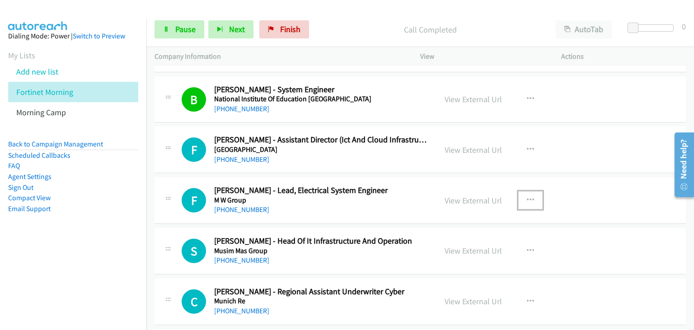
click at [530, 196] on button "button" at bounding box center [530, 200] width 24 height 18
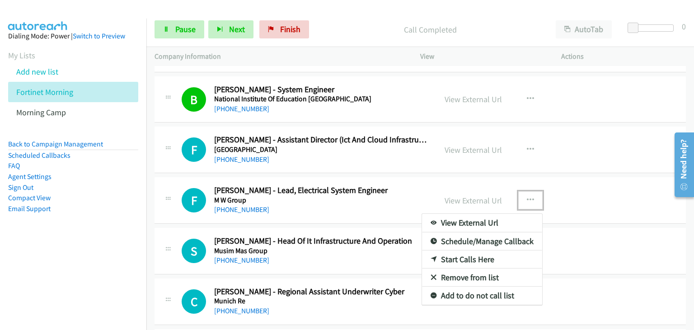
click at [460, 272] on link "Remove from list" at bounding box center [482, 277] width 120 height 18
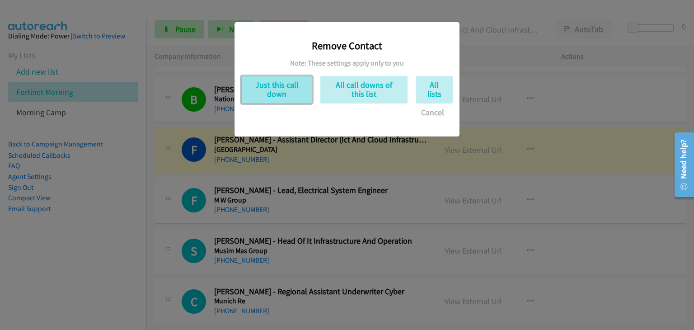
click at [267, 90] on button "Just this call down" at bounding box center [276, 90] width 71 height 28
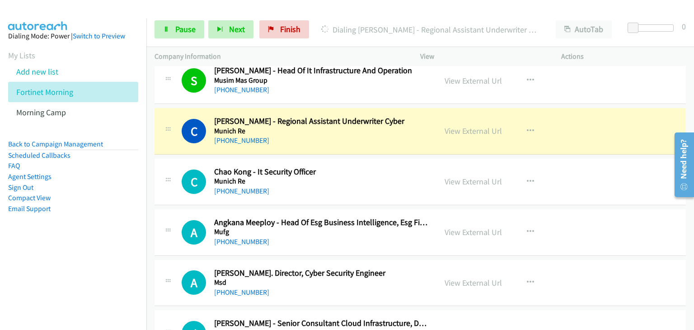
scroll to position [632, 0]
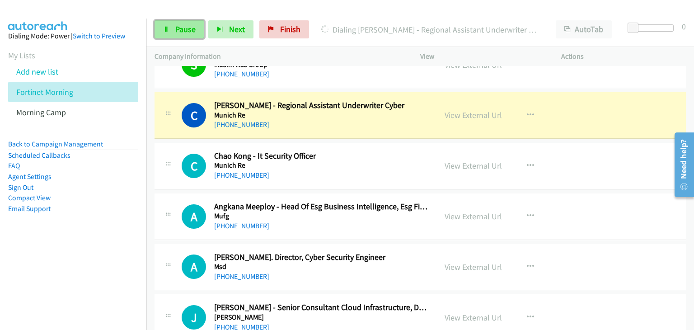
click at [165, 28] on icon at bounding box center [166, 30] width 6 height 6
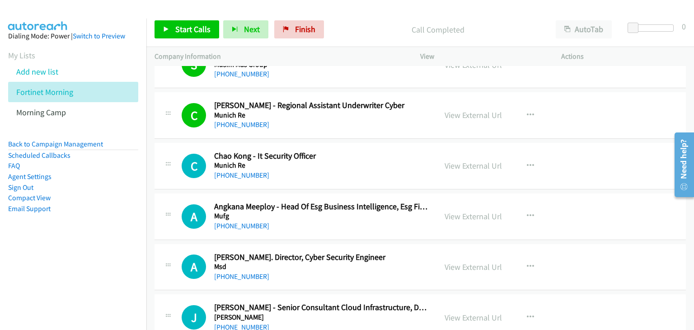
drag, startPoint x: 192, startPoint y: 17, endPoint x: 188, endPoint y: 22, distance: 5.9
click at [192, 18] on div "Start Calls Pause Next Finish Call Completed AutoTab AutoTab 0" at bounding box center [419, 29] width 547 height 35
click at [186, 25] on span "Start Calls" at bounding box center [192, 29] width 35 height 10
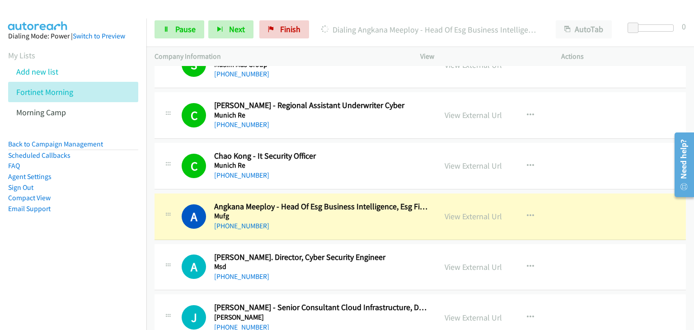
click at [168, 145] on div "C Callback Scheduled [PERSON_NAME] - It Security Officer Munich Re [GEOGRAPHIC_…" at bounding box center [419, 166] width 531 height 47
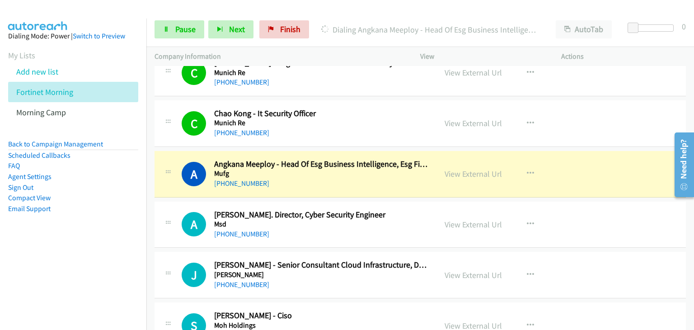
scroll to position [723, 0]
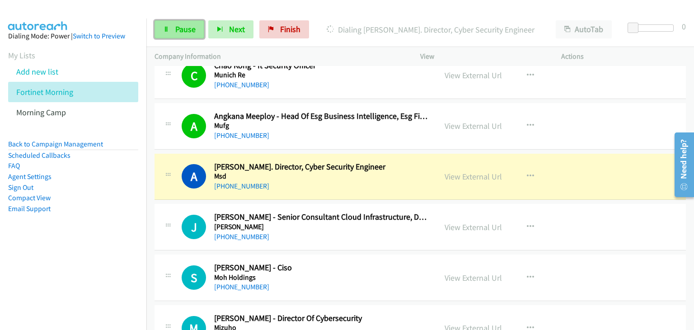
click at [178, 27] on span "Pause" at bounding box center [185, 29] width 20 height 10
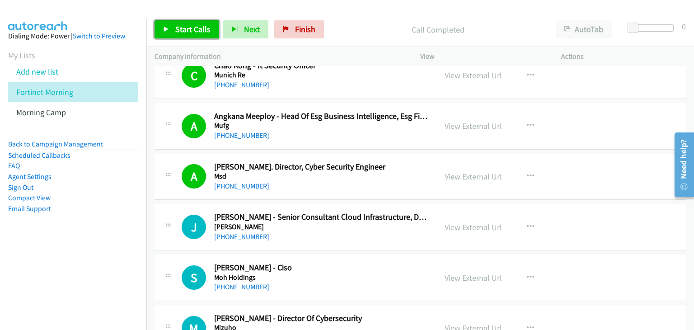
click at [182, 32] on span "Start Calls" at bounding box center [192, 29] width 35 height 10
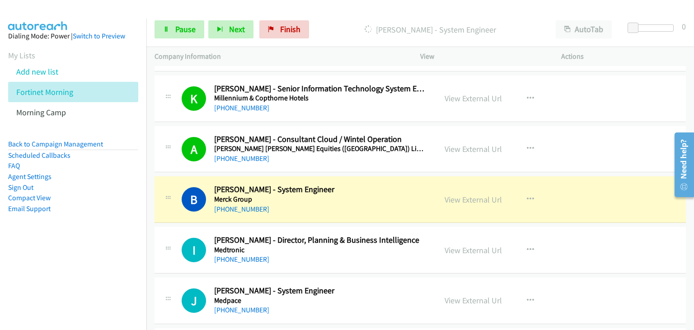
scroll to position [1310, 0]
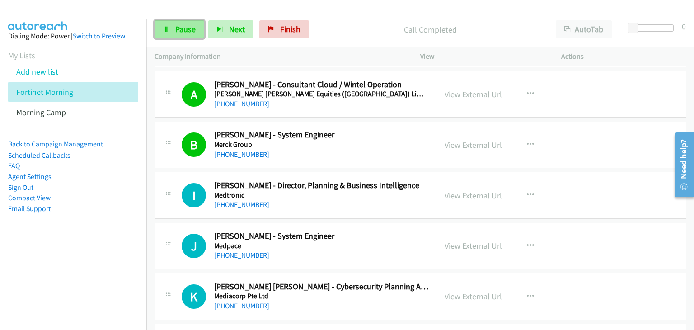
click at [160, 33] on link "Pause" at bounding box center [179, 29] width 50 height 18
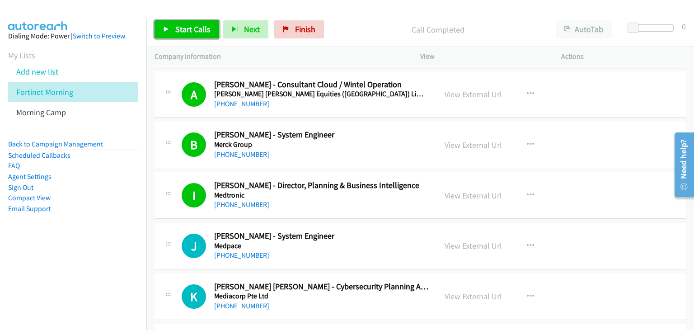
drag, startPoint x: 181, startPoint y: 29, endPoint x: 205, endPoint y: 28, distance: 24.0
click at [181, 29] on span "Start Calls" at bounding box center [192, 29] width 35 height 10
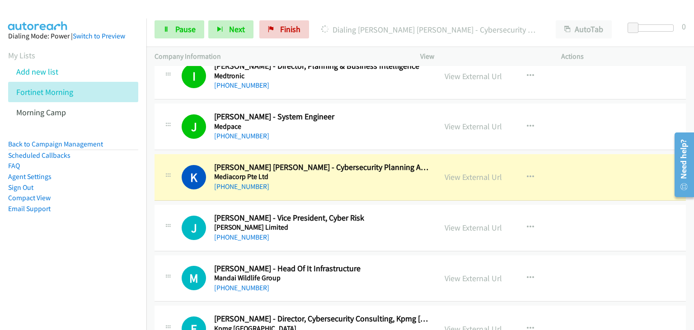
scroll to position [1445, 0]
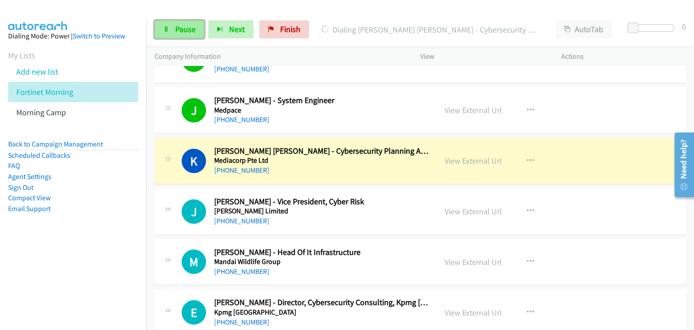
click at [170, 33] on link "Pause" at bounding box center [179, 29] width 50 height 18
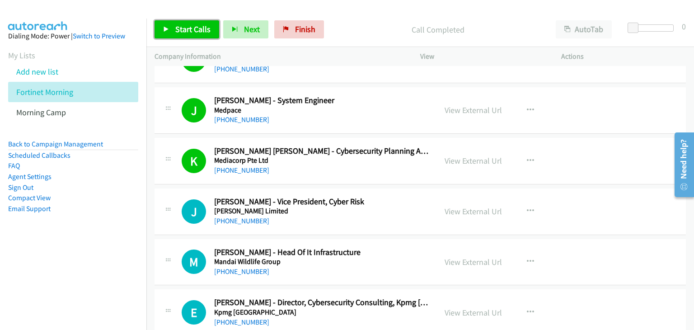
click at [192, 31] on span "Start Calls" at bounding box center [192, 29] width 35 height 10
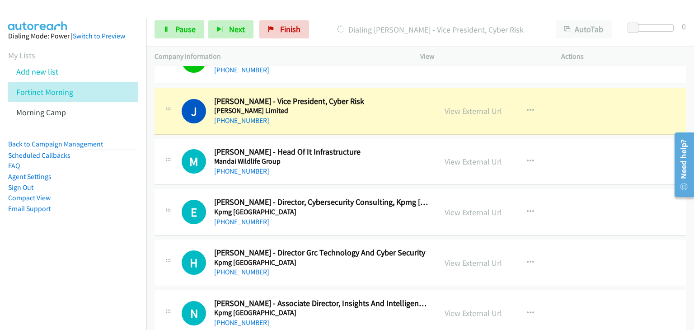
scroll to position [1536, 0]
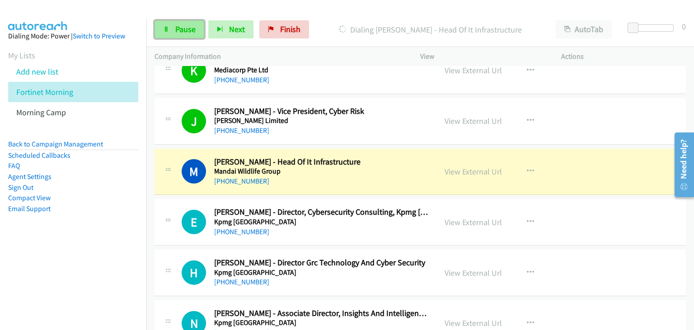
click at [171, 23] on link "Pause" at bounding box center [179, 29] width 50 height 18
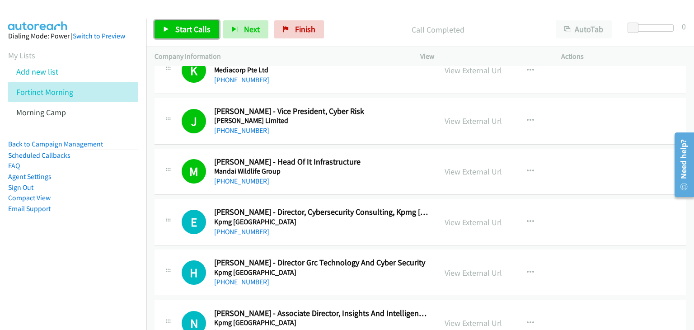
click at [176, 27] on span "Start Calls" at bounding box center [192, 29] width 35 height 10
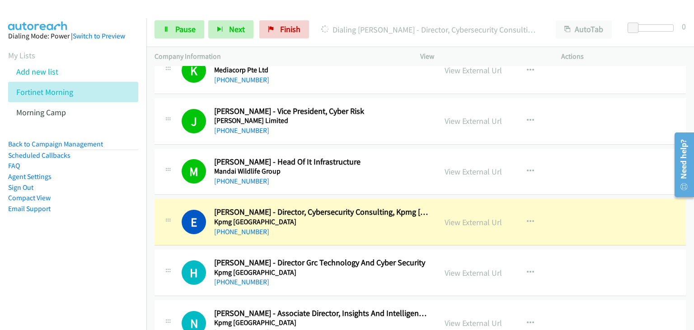
scroll to position [1626, 0]
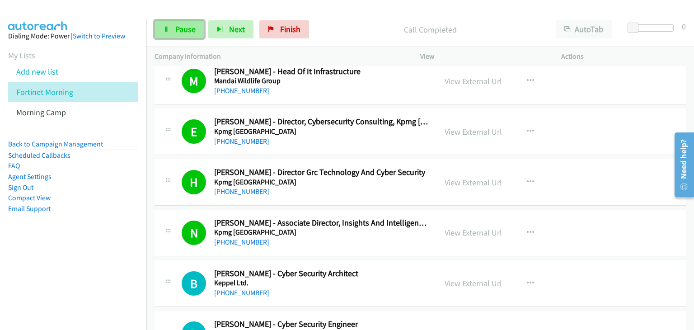
click at [163, 33] on link "Pause" at bounding box center [179, 29] width 50 height 18
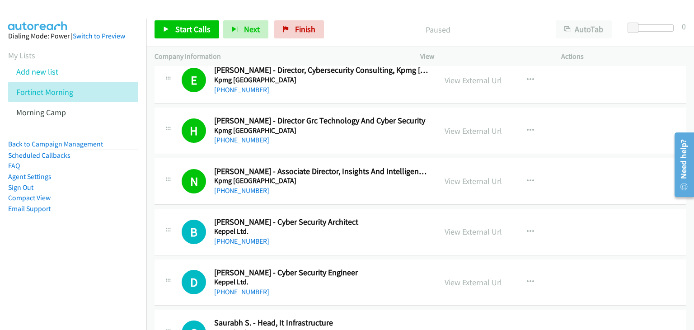
scroll to position [1716, 0]
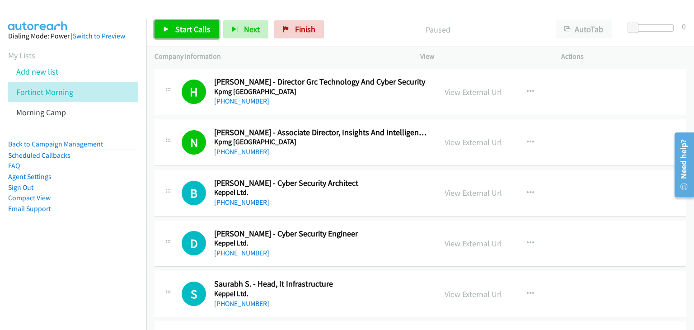
click at [182, 26] on span "Start Calls" at bounding box center [192, 29] width 35 height 10
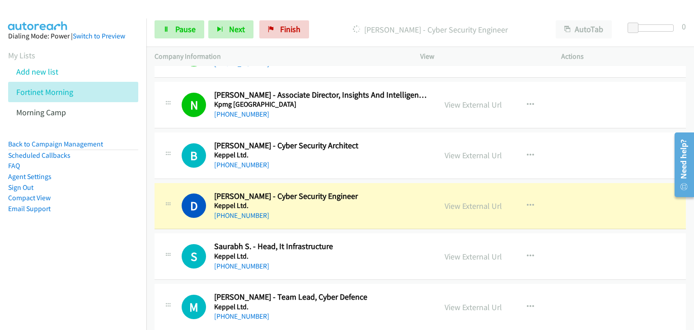
scroll to position [1807, 0]
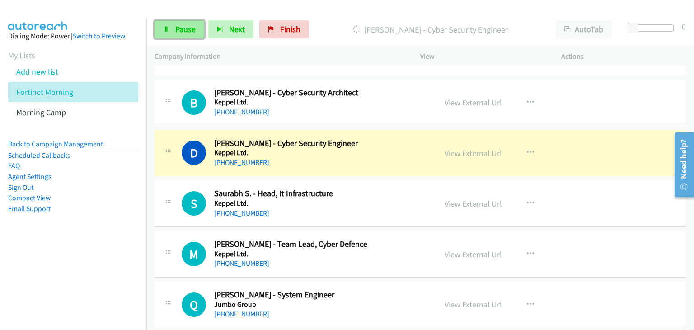
click at [168, 20] on link "Pause" at bounding box center [179, 29] width 50 height 18
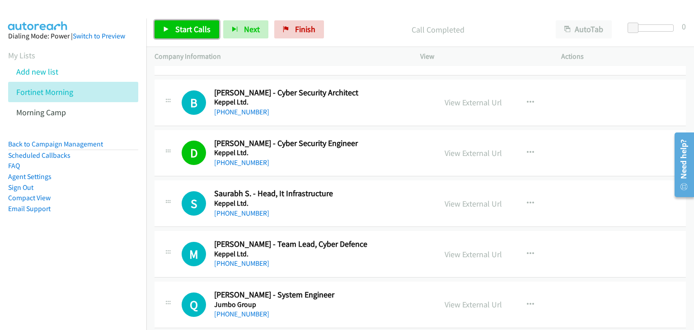
click at [174, 26] on link "Start Calls" at bounding box center [186, 29] width 65 height 18
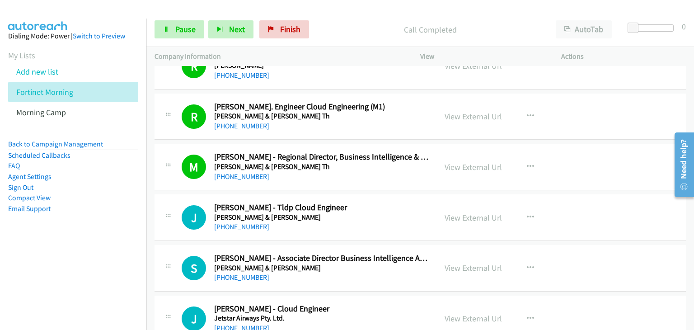
scroll to position [2168, 0]
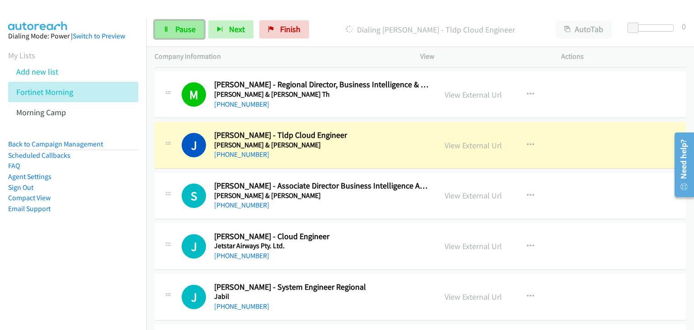
click at [160, 33] on link "Pause" at bounding box center [179, 29] width 50 height 18
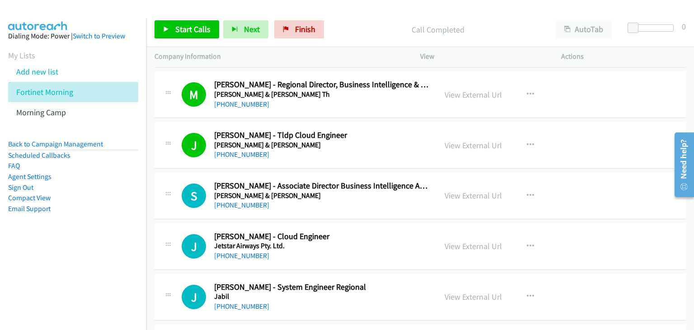
click at [162, 130] on div "J Callback Scheduled [PERSON_NAME] - Tldp Cloud Engineer [PERSON_NAME] & [PERSO…" at bounding box center [295, 145] width 282 height 30
drag, startPoint x: 184, startPoint y: 28, endPoint x: 199, endPoint y: 34, distance: 15.6
click at [184, 28] on span "Start Calls" at bounding box center [192, 29] width 35 height 10
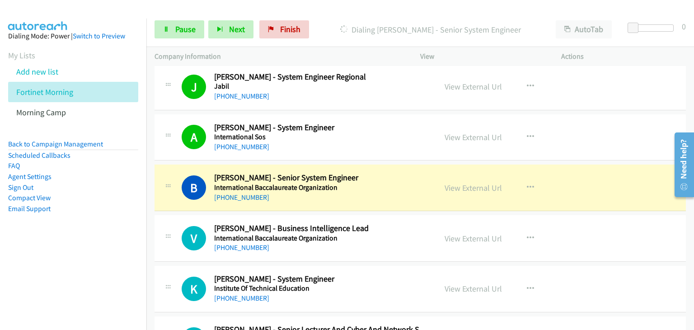
scroll to position [2394, 0]
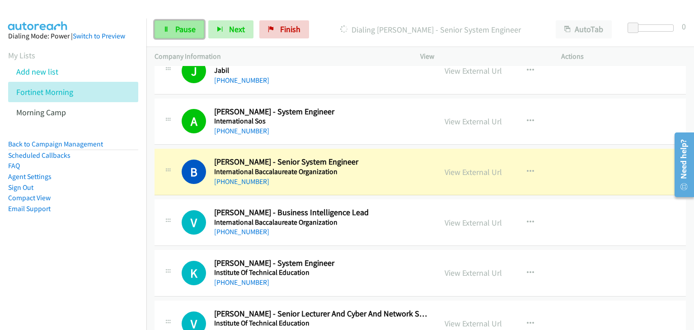
click at [179, 26] on span "Pause" at bounding box center [185, 29] width 20 height 10
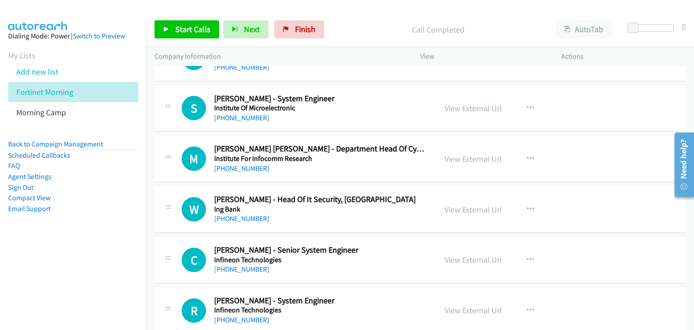
scroll to position [2710, 0]
